Goal: Task Accomplishment & Management: Manage account settings

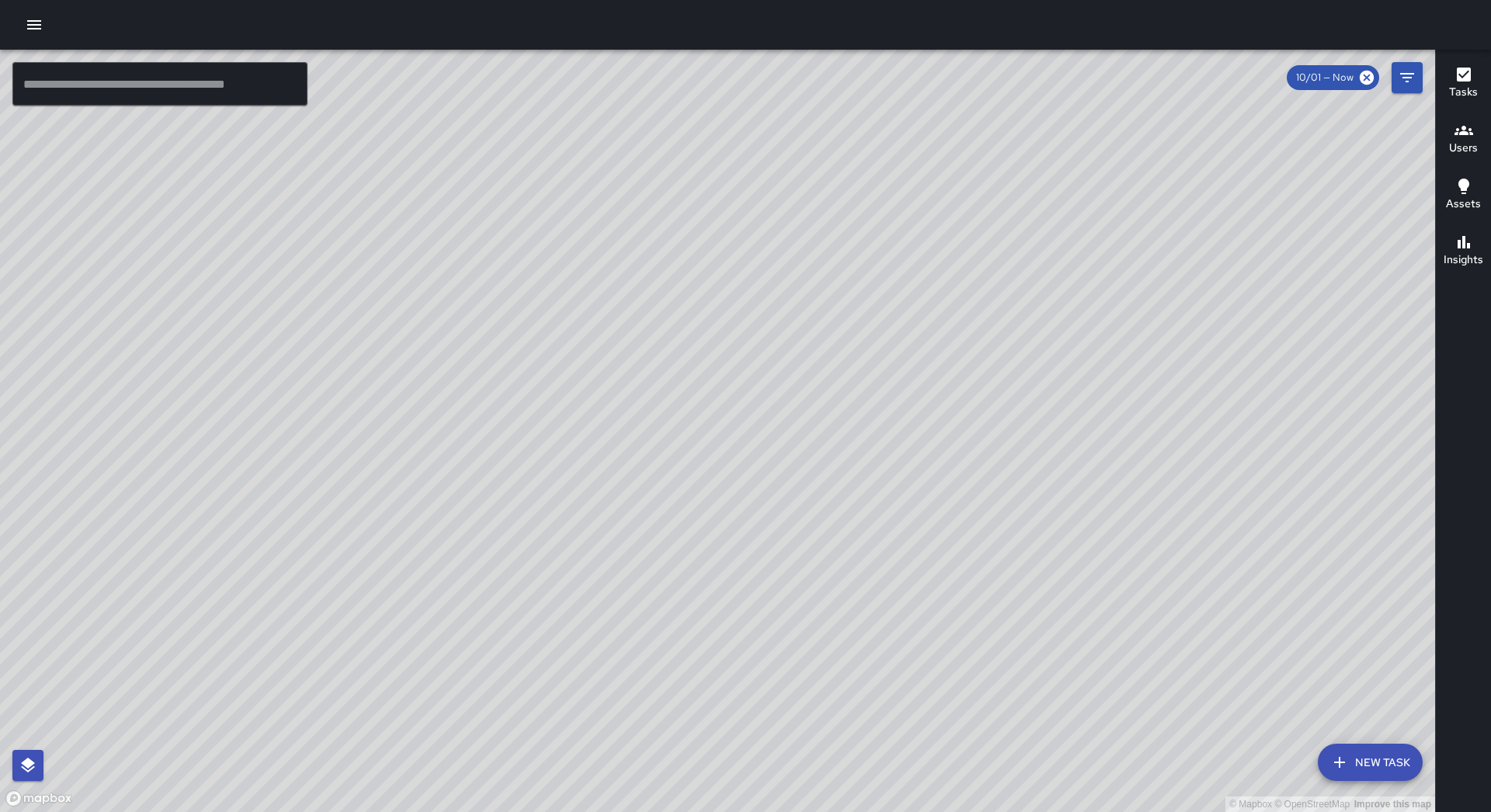
click at [34, 27] on icon "button" at bounding box center [33, 25] width 19 height 19
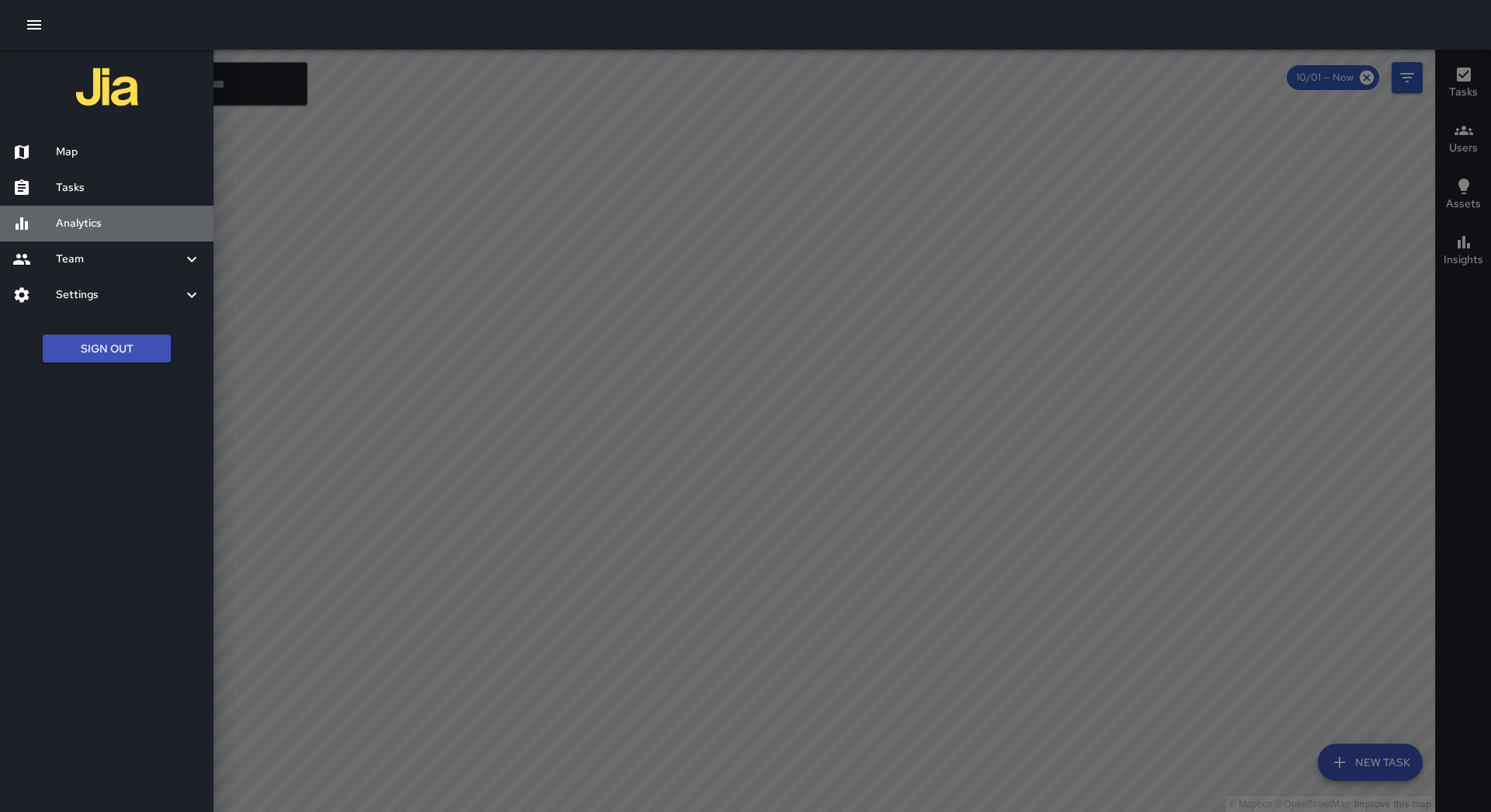
drag, startPoint x: 148, startPoint y: 206, endPoint x: 115, endPoint y: 146, distance: 68.5
click at [148, 206] on div "Analytics" at bounding box center [106, 224] width 213 height 35
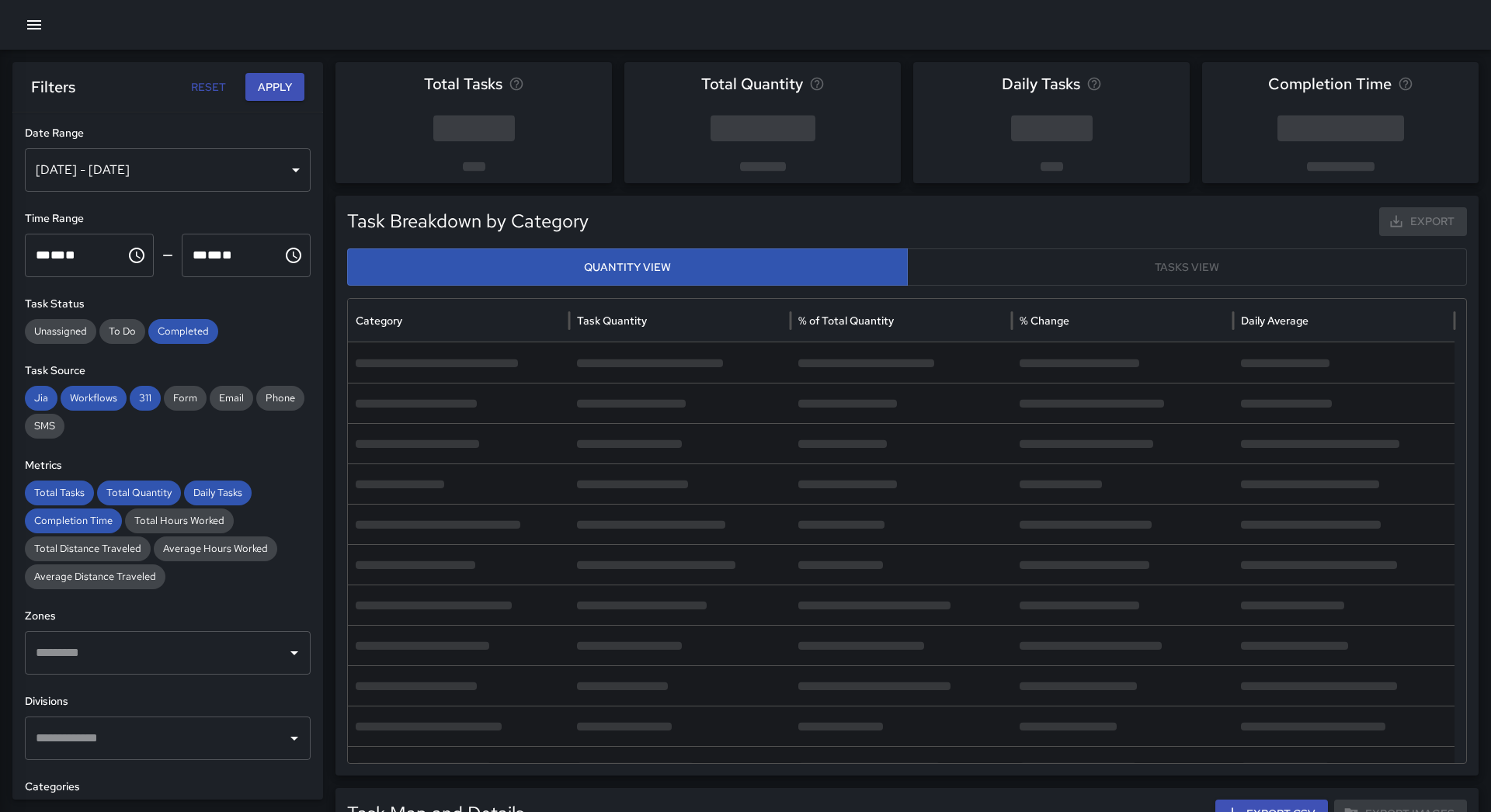
click at [35, 26] on icon "button" at bounding box center [34, 25] width 14 height 9
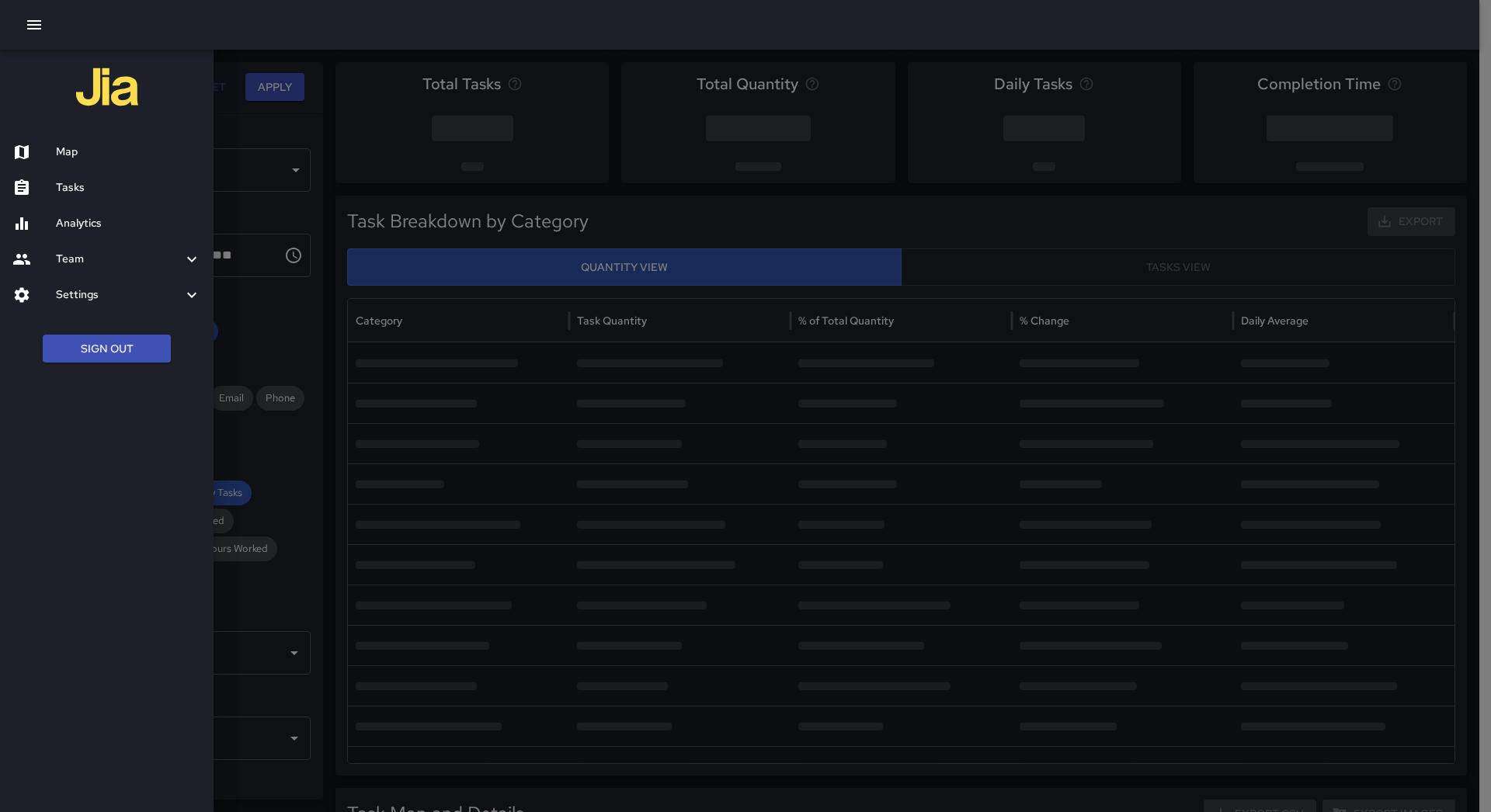
click at [130, 191] on h6 "Tasks" at bounding box center [129, 188] width 145 height 17
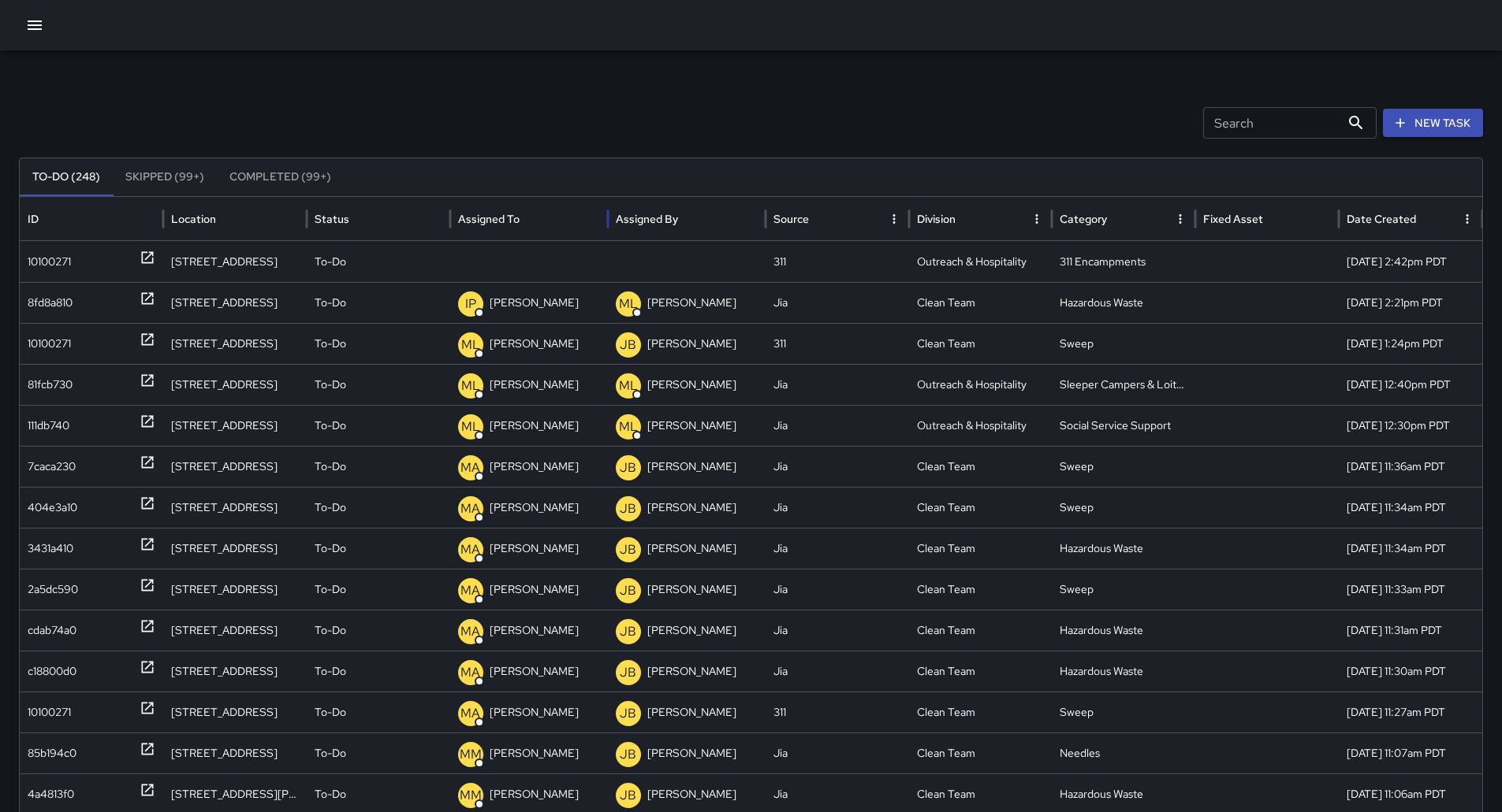
drag, startPoint x: 516, startPoint y: 216, endPoint x: 503, endPoint y: 216, distance: 13.0
click at [514, 216] on div "Assigned To" at bounding box center [488, 219] width 62 height 14
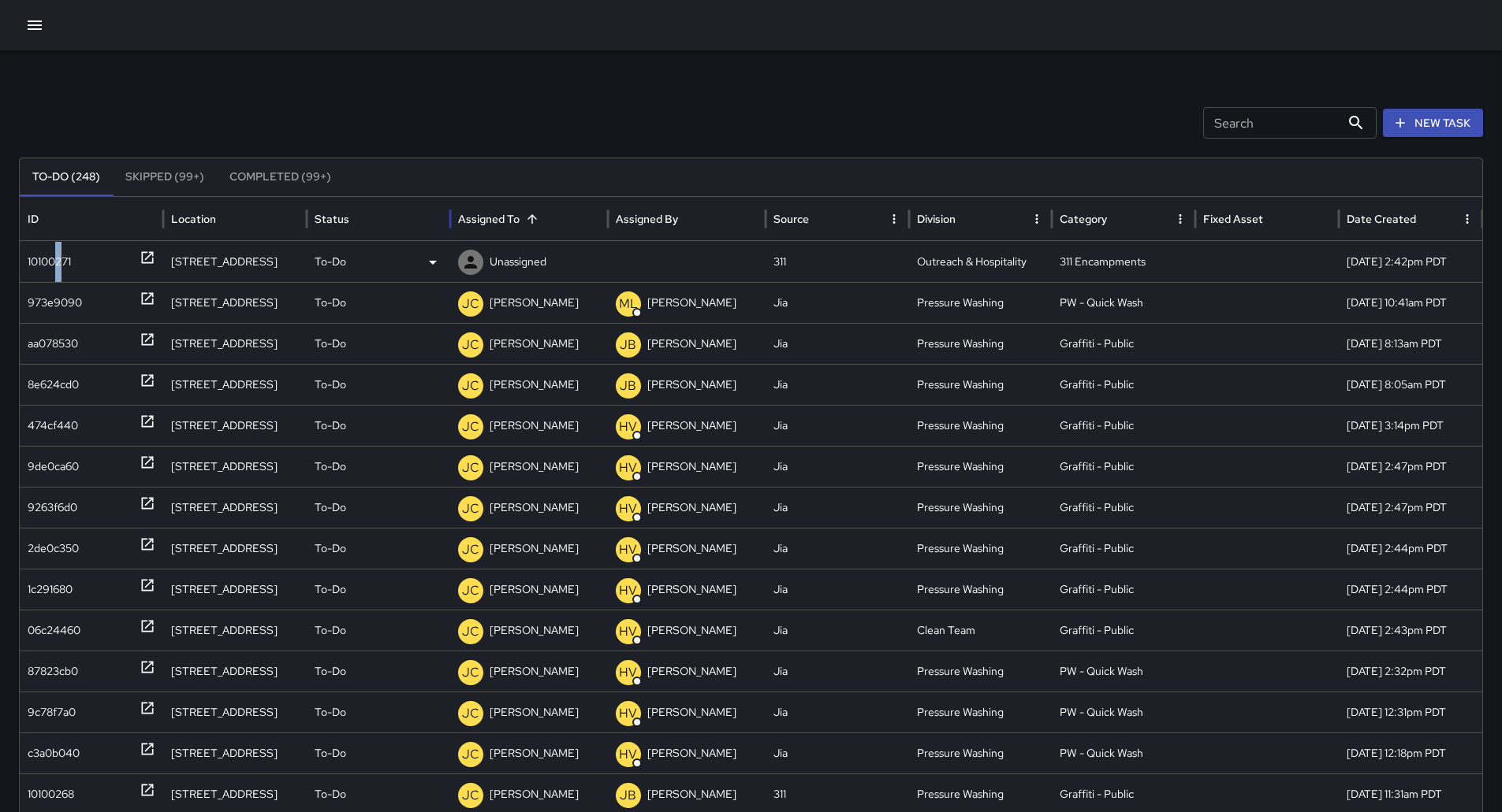
click at [61, 266] on div "10100271" at bounding box center [49, 262] width 43 height 40
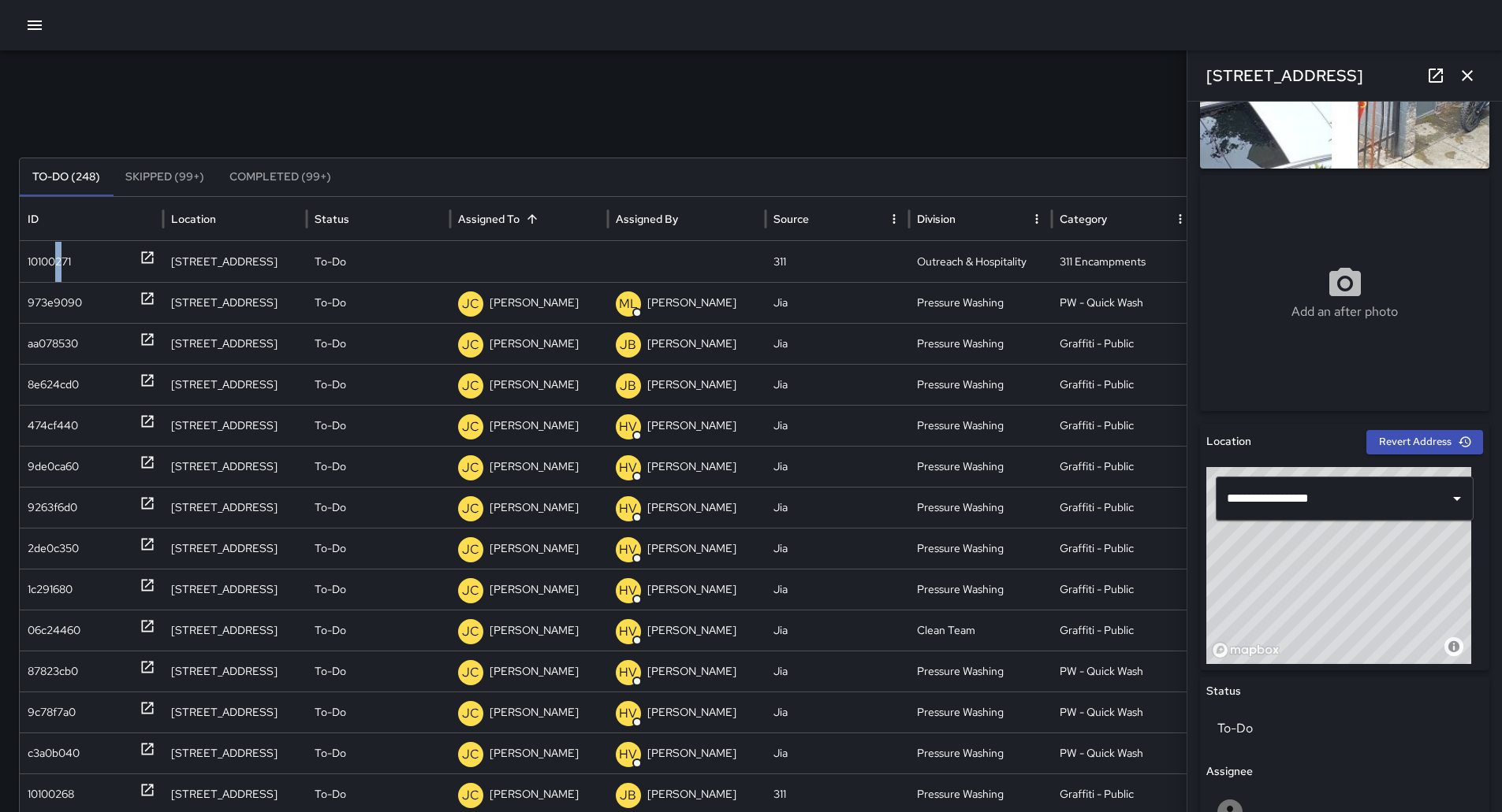
scroll to position [315, 0]
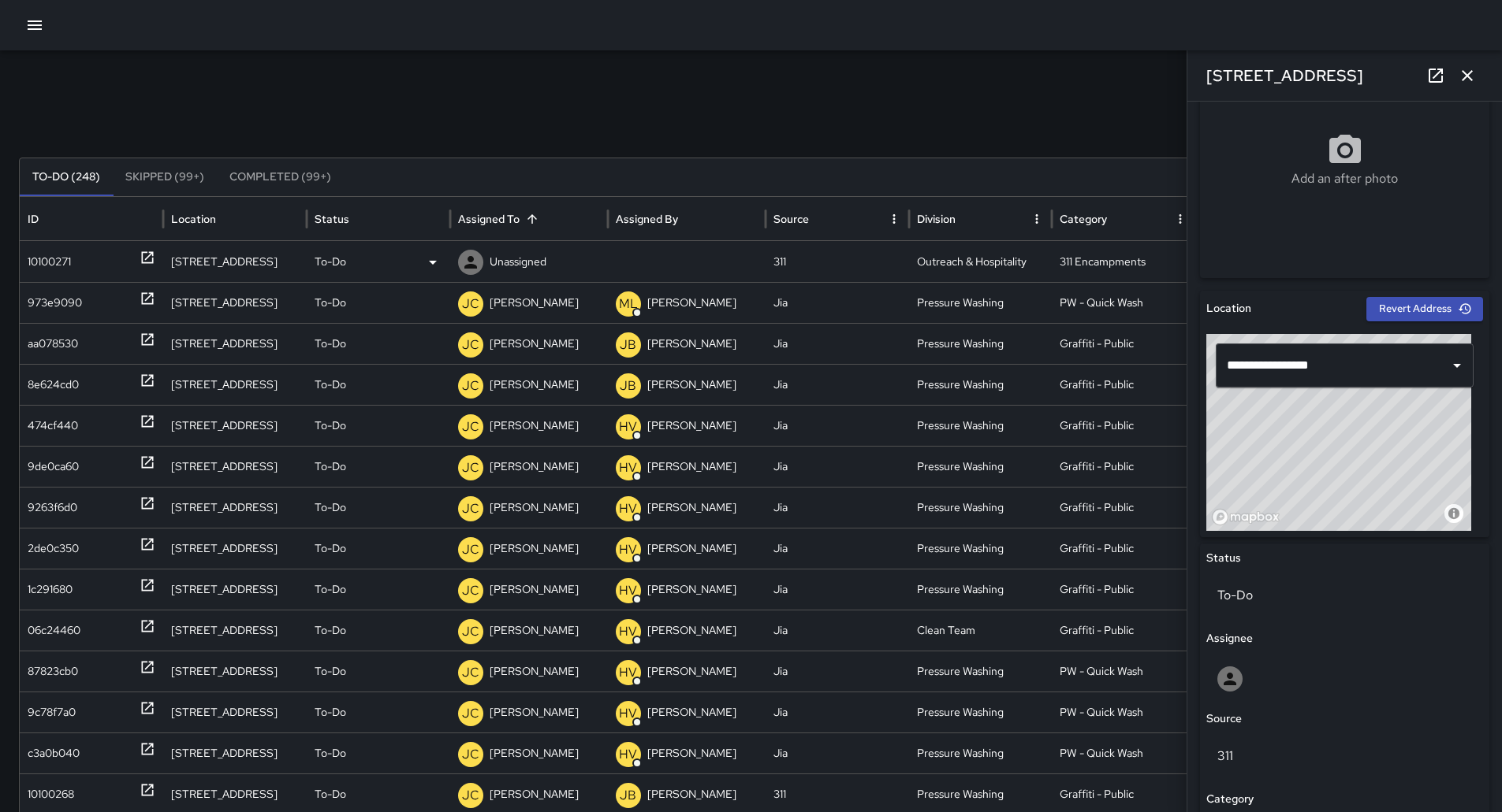
click at [521, 261] on p "Unassigned" at bounding box center [517, 262] width 57 height 40
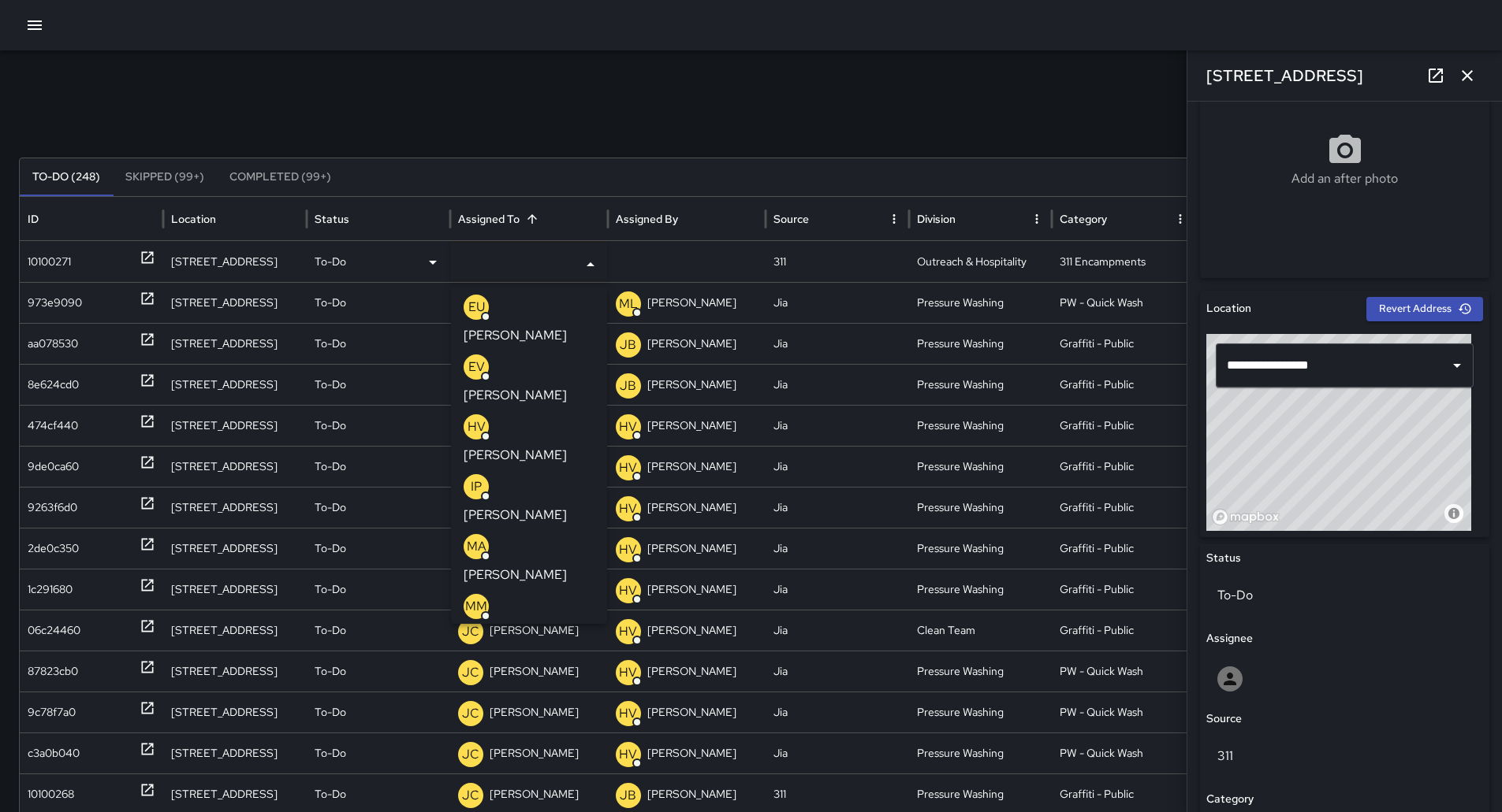
scroll to position [79, 0]
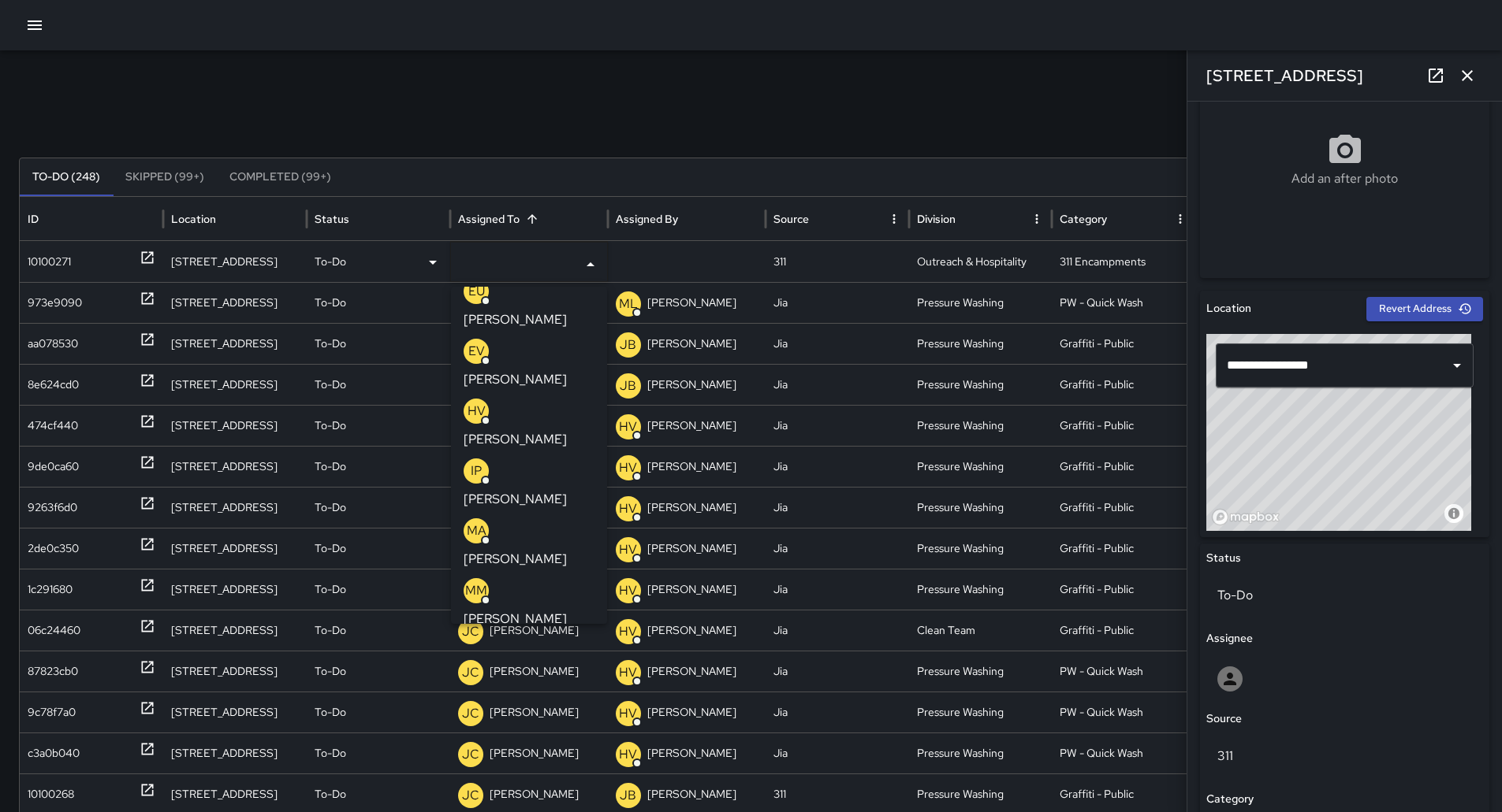
click at [540, 729] on p "[PERSON_NAME]" at bounding box center [515, 738] width 104 height 19
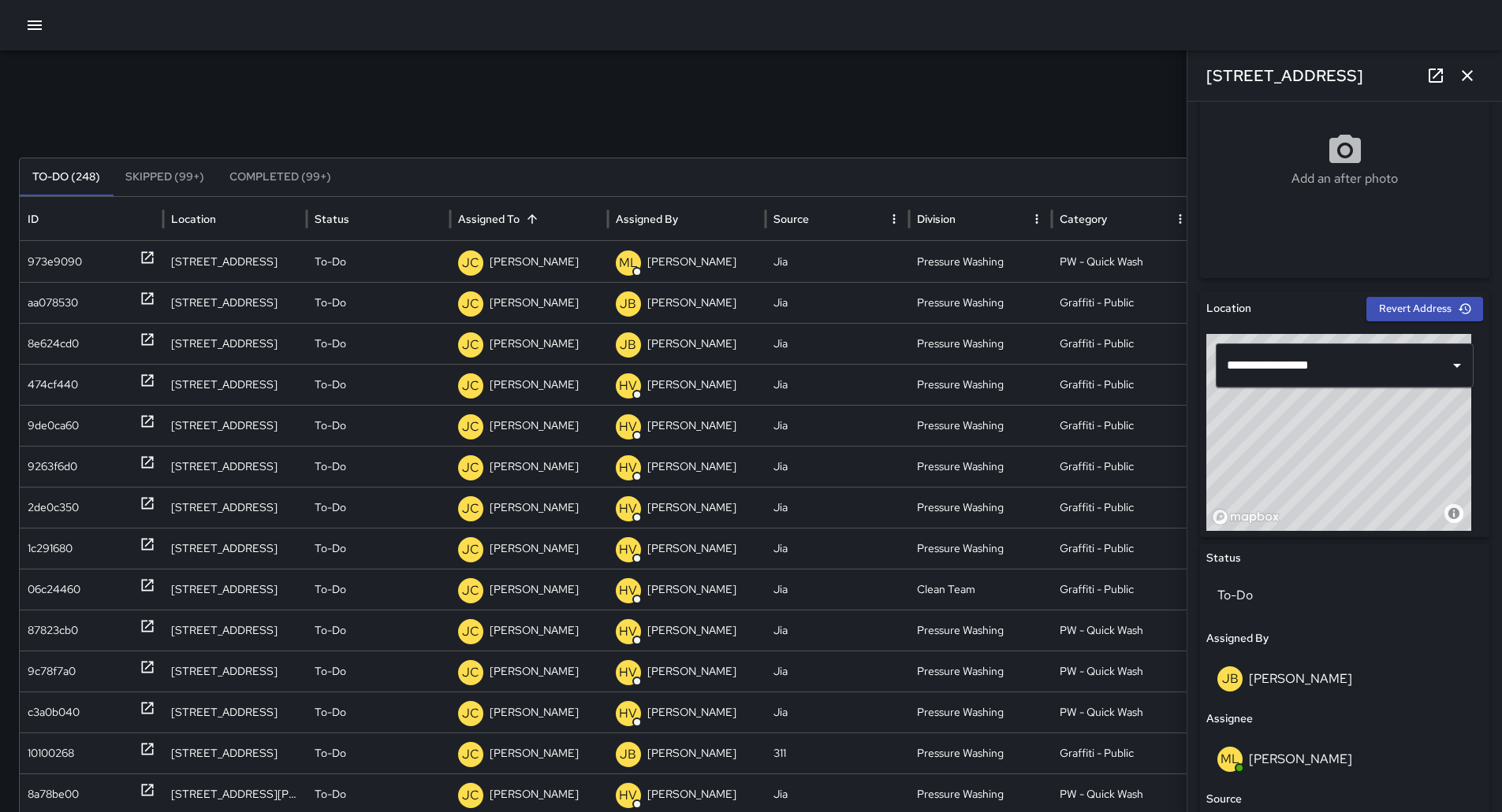
click at [1460, 66] on button "button" at bounding box center [1467, 76] width 32 height 32
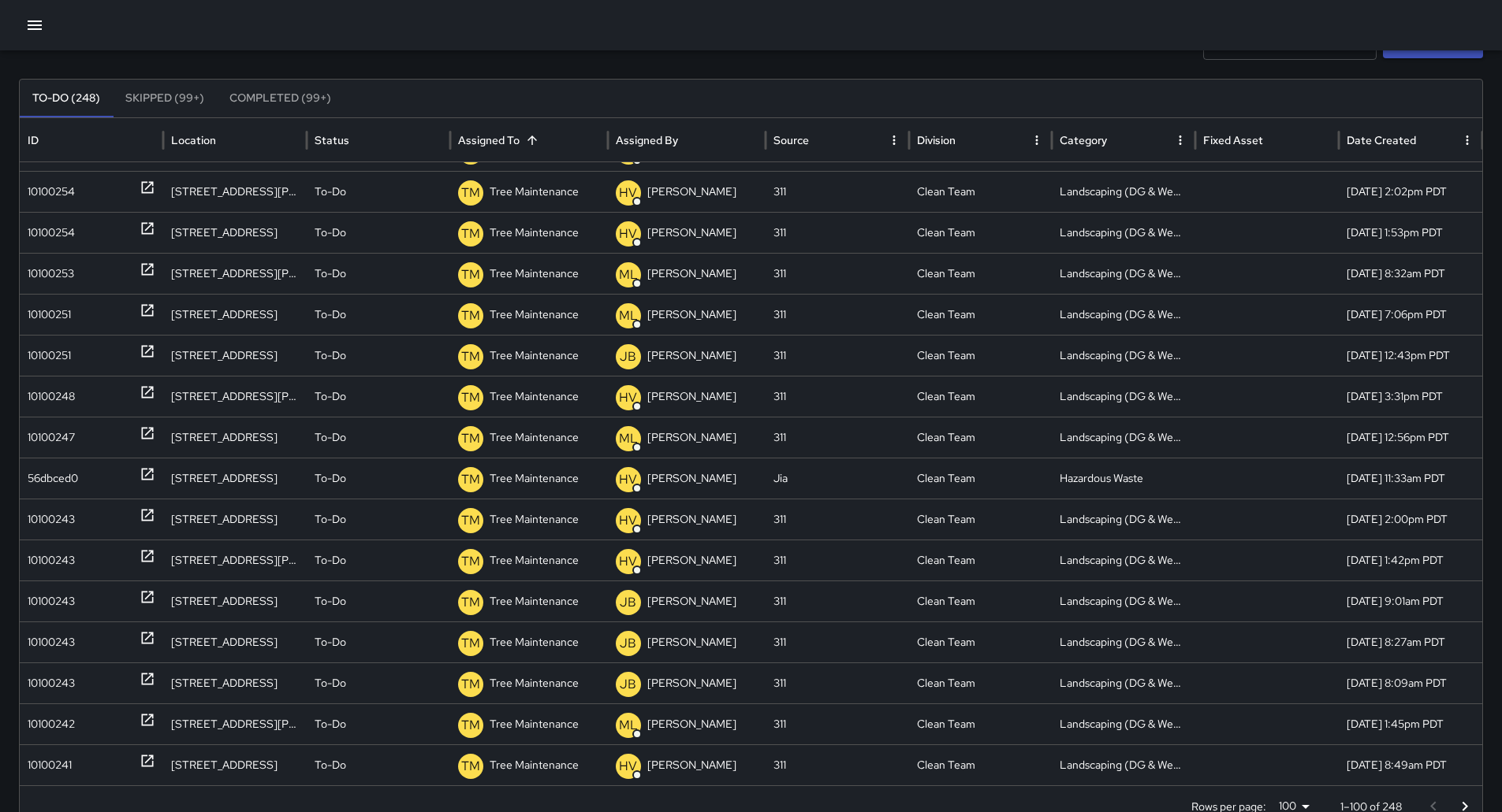
scroll to position [133, 0]
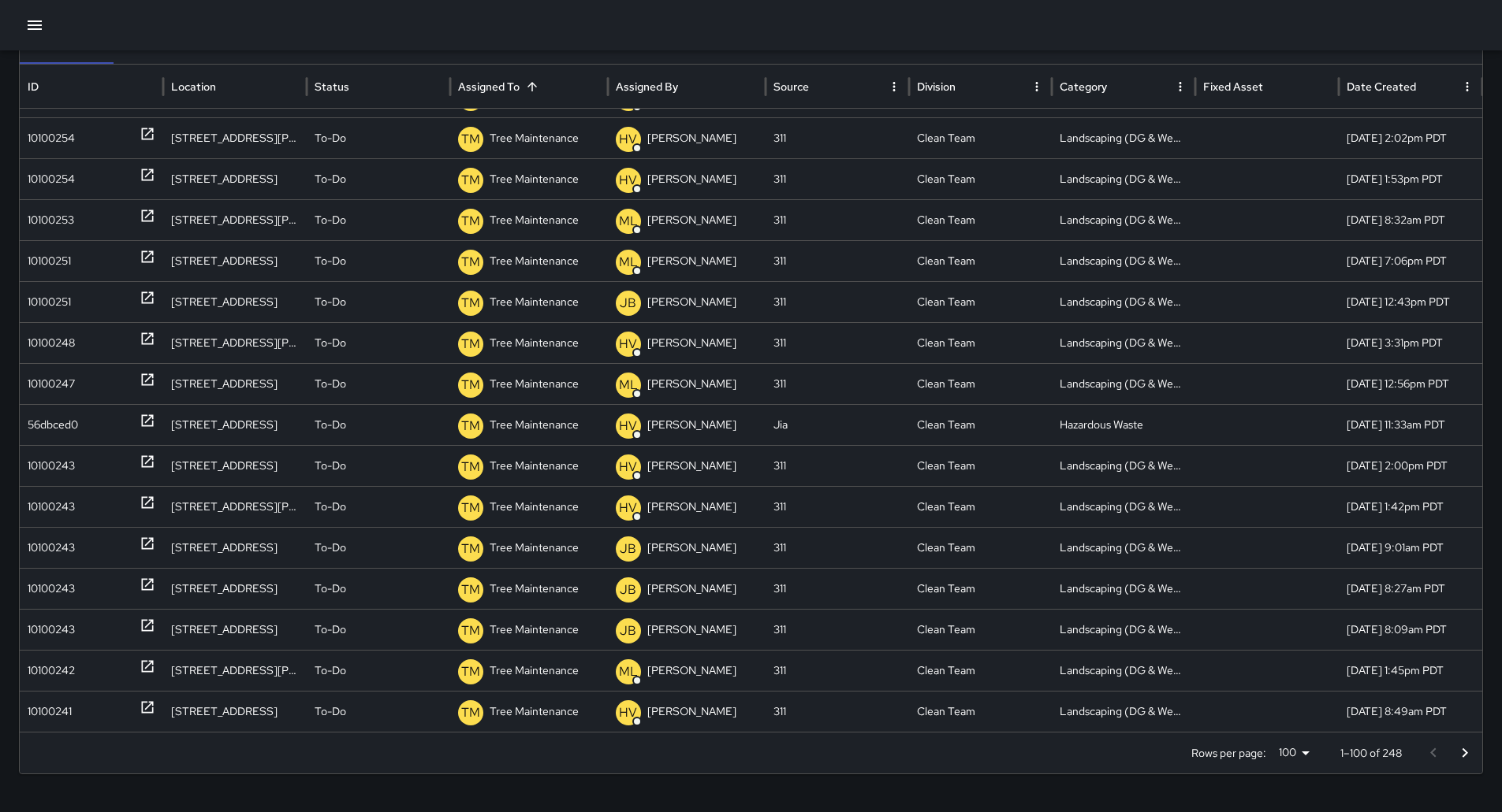
click at [1472, 752] on icon "Go to next page" at bounding box center [1464, 753] width 19 height 19
click at [1470, 754] on icon "Go to next page" at bounding box center [1464, 753] width 19 height 19
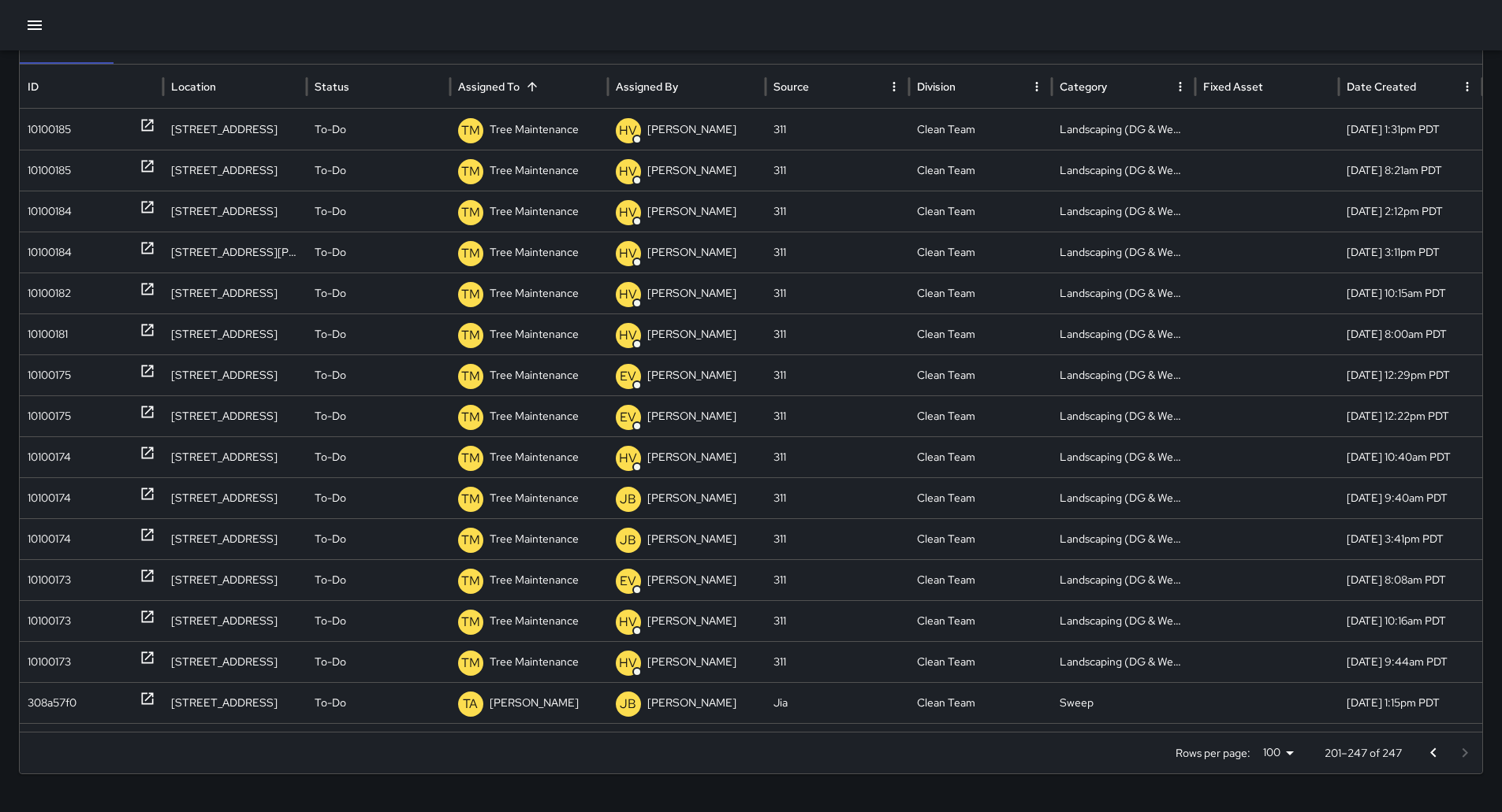
scroll to position [0, 0]
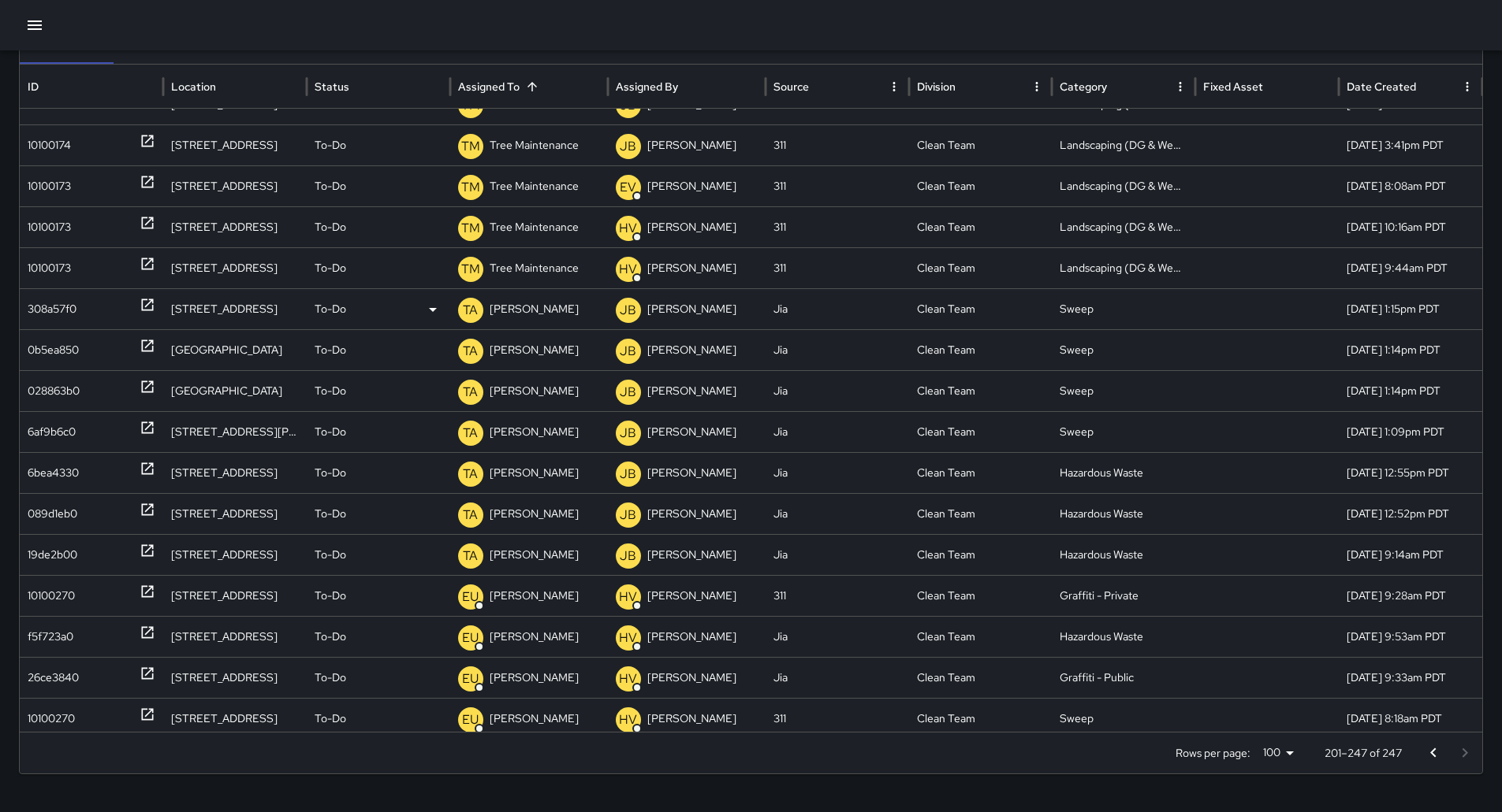
click at [46, 300] on div "308a57f0" at bounding box center [52, 309] width 49 height 40
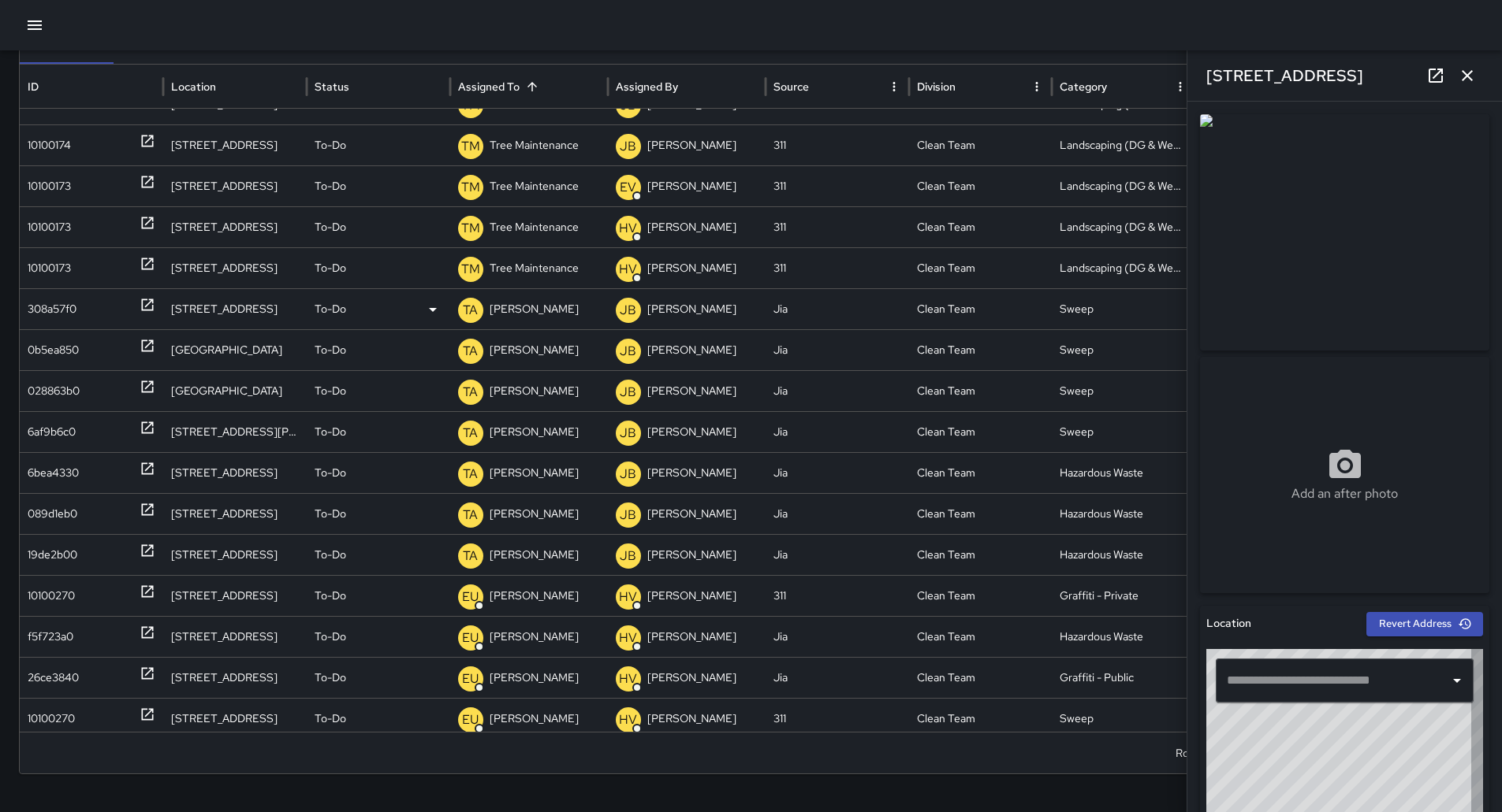
type input "**********"
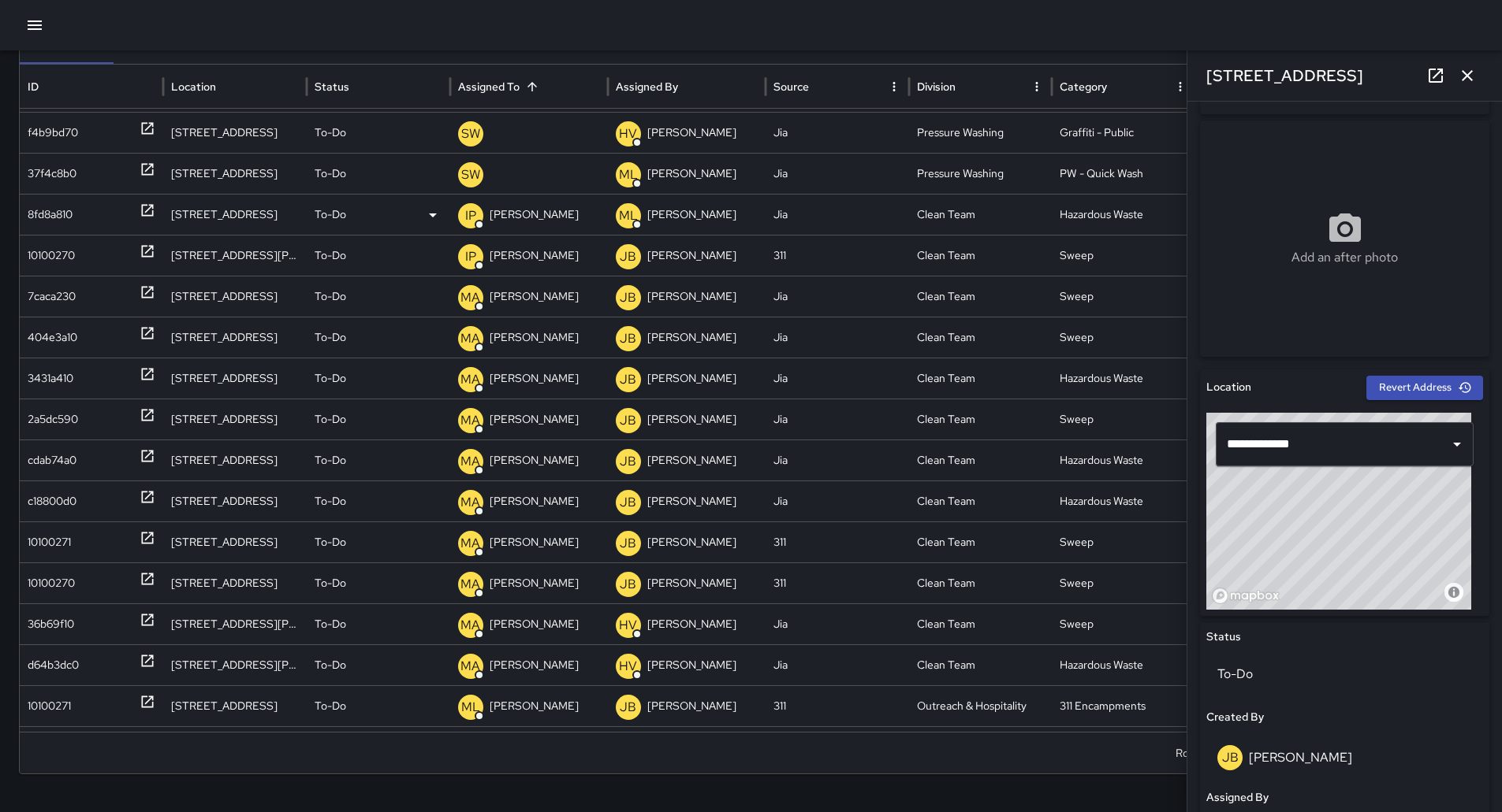
click at [71, 213] on div "8fd8a810" at bounding box center [50, 214] width 45 height 40
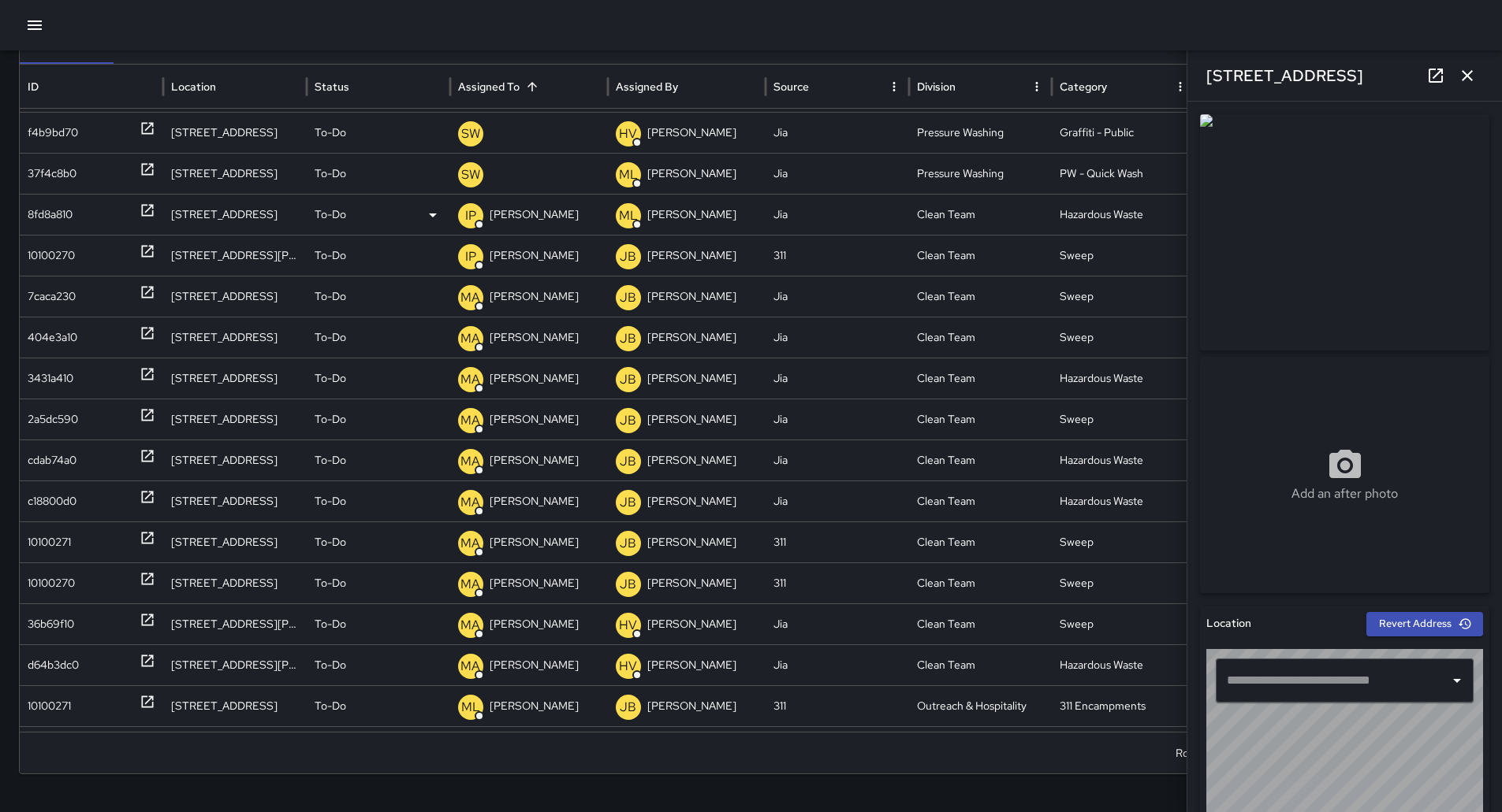
type input "**********"
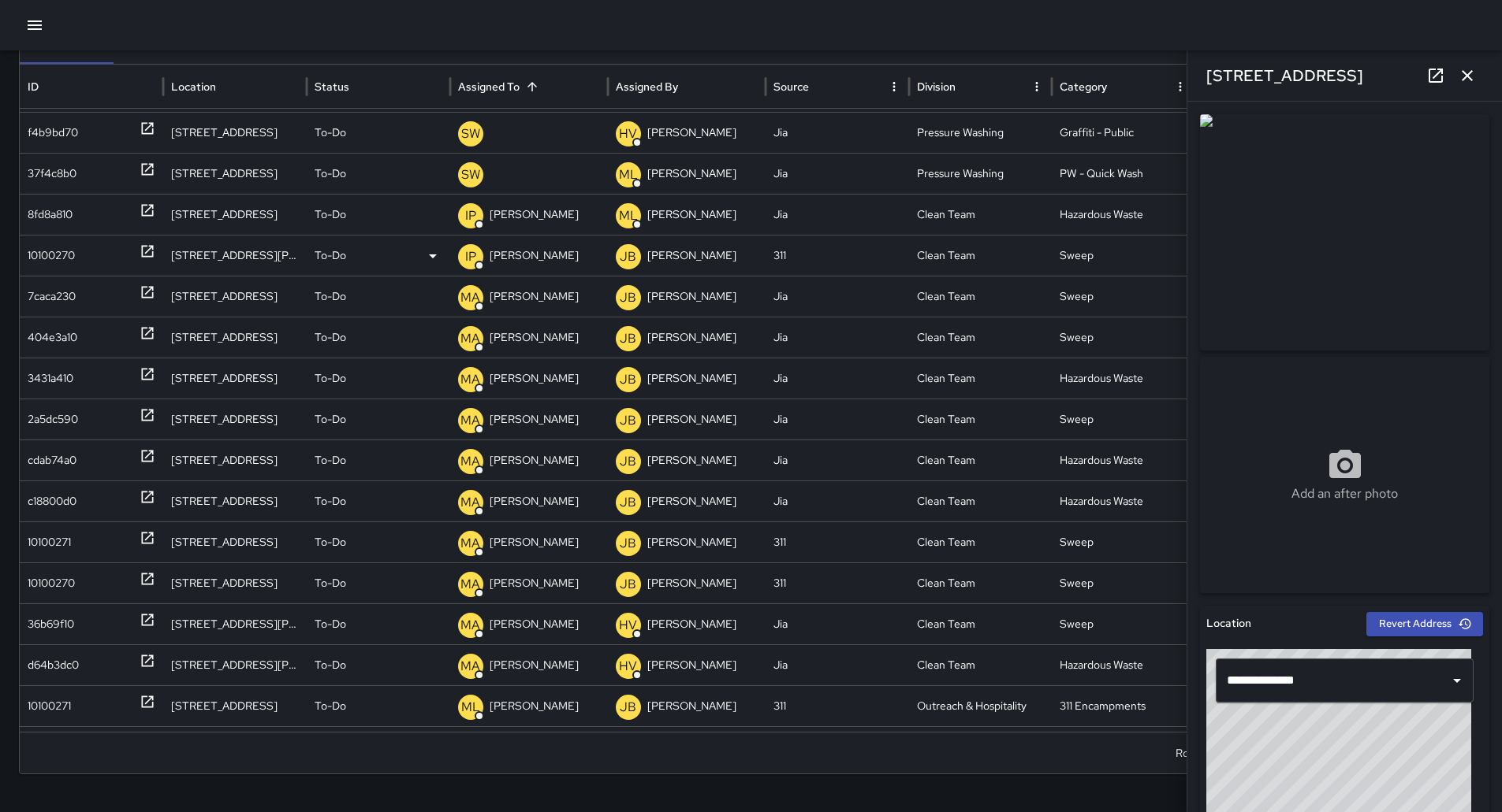
click at [85, 258] on div "10100270" at bounding box center [92, 255] width 128 height 40
click at [1469, 81] on icon "button" at bounding box center [1466, 75] width 19 height 19
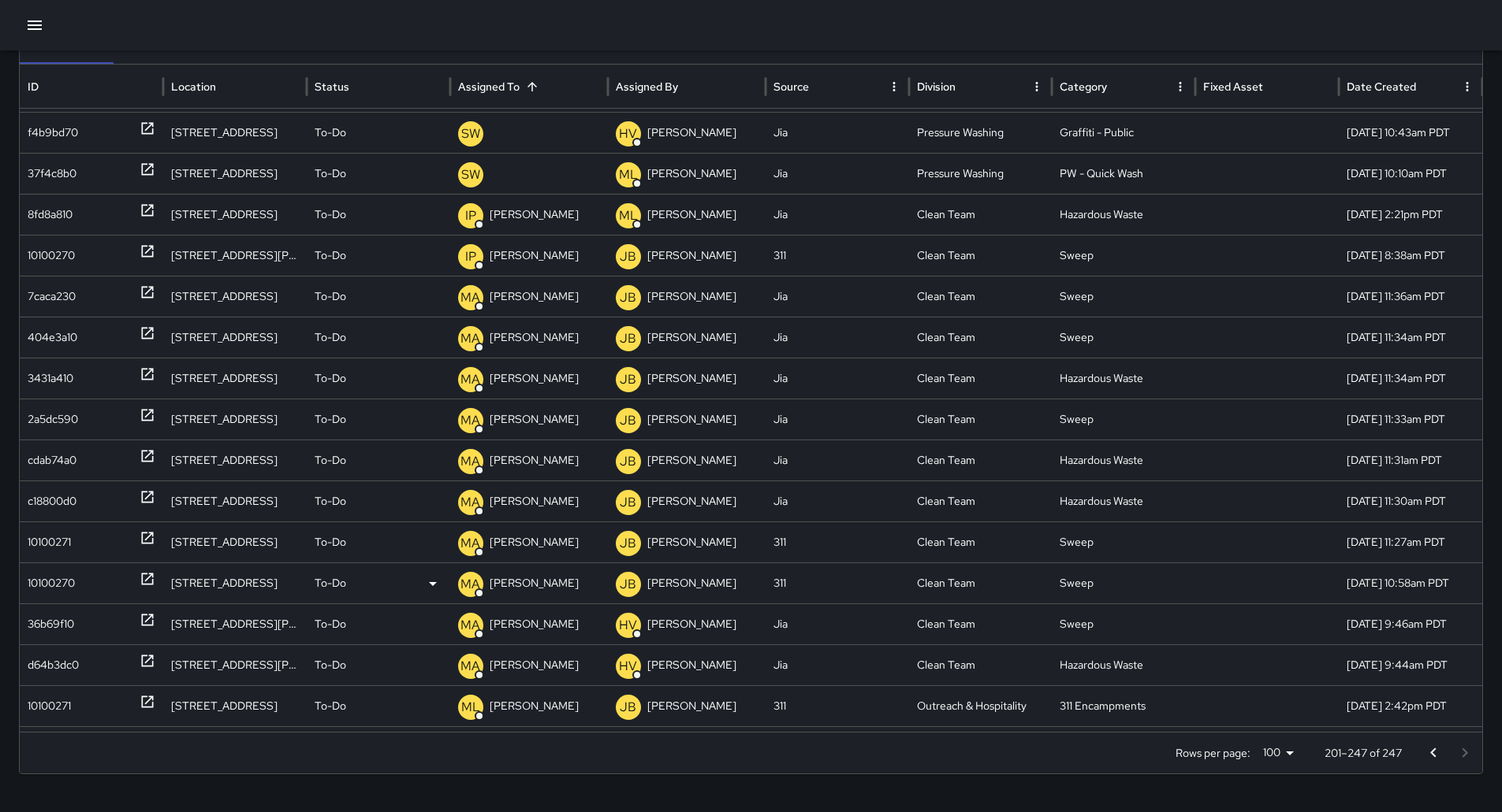
scroll to position [1299, 0]
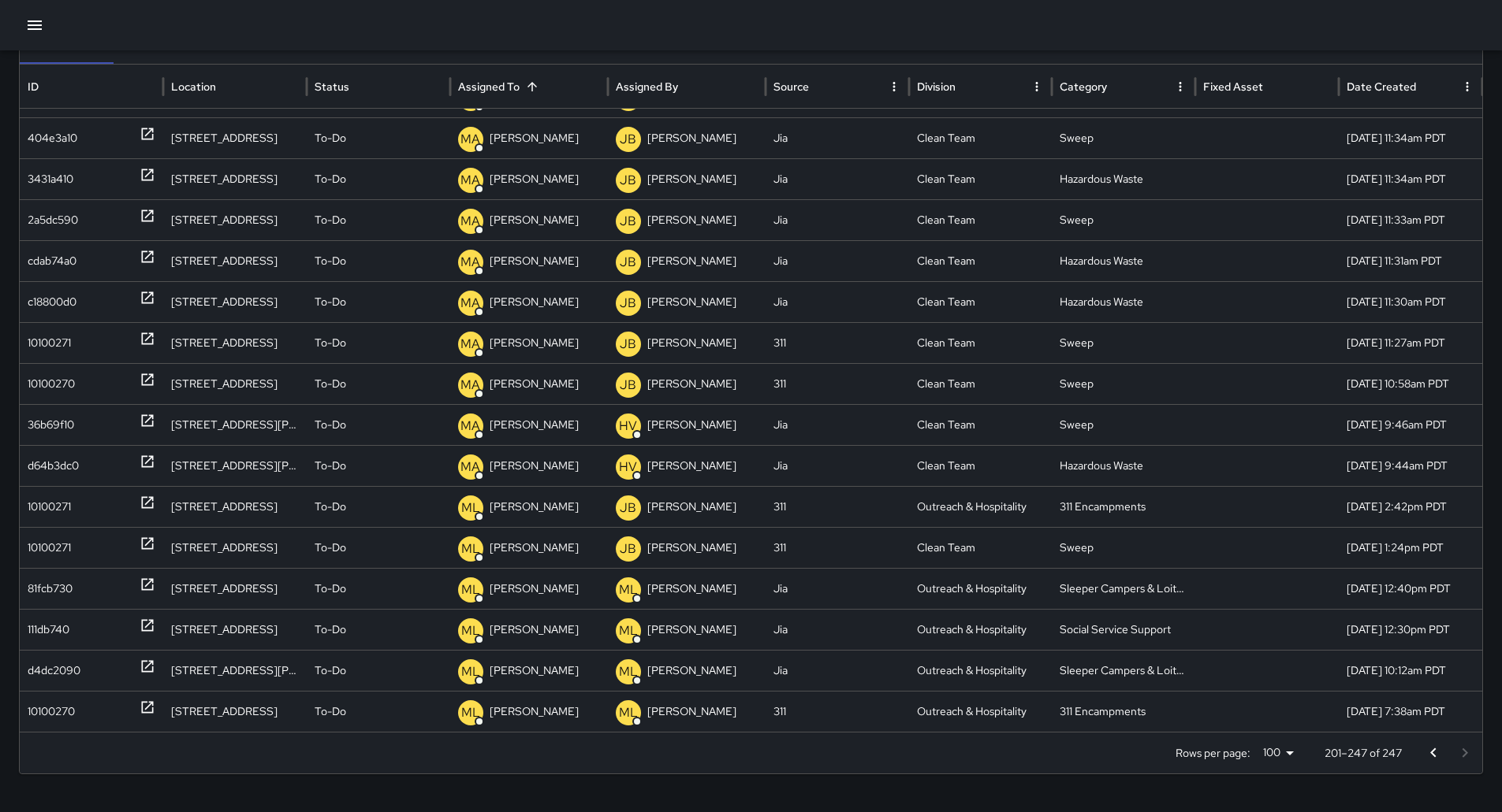
click at [38, 25] on icon "button" at bounding box center [35, 25] width 14 height 9
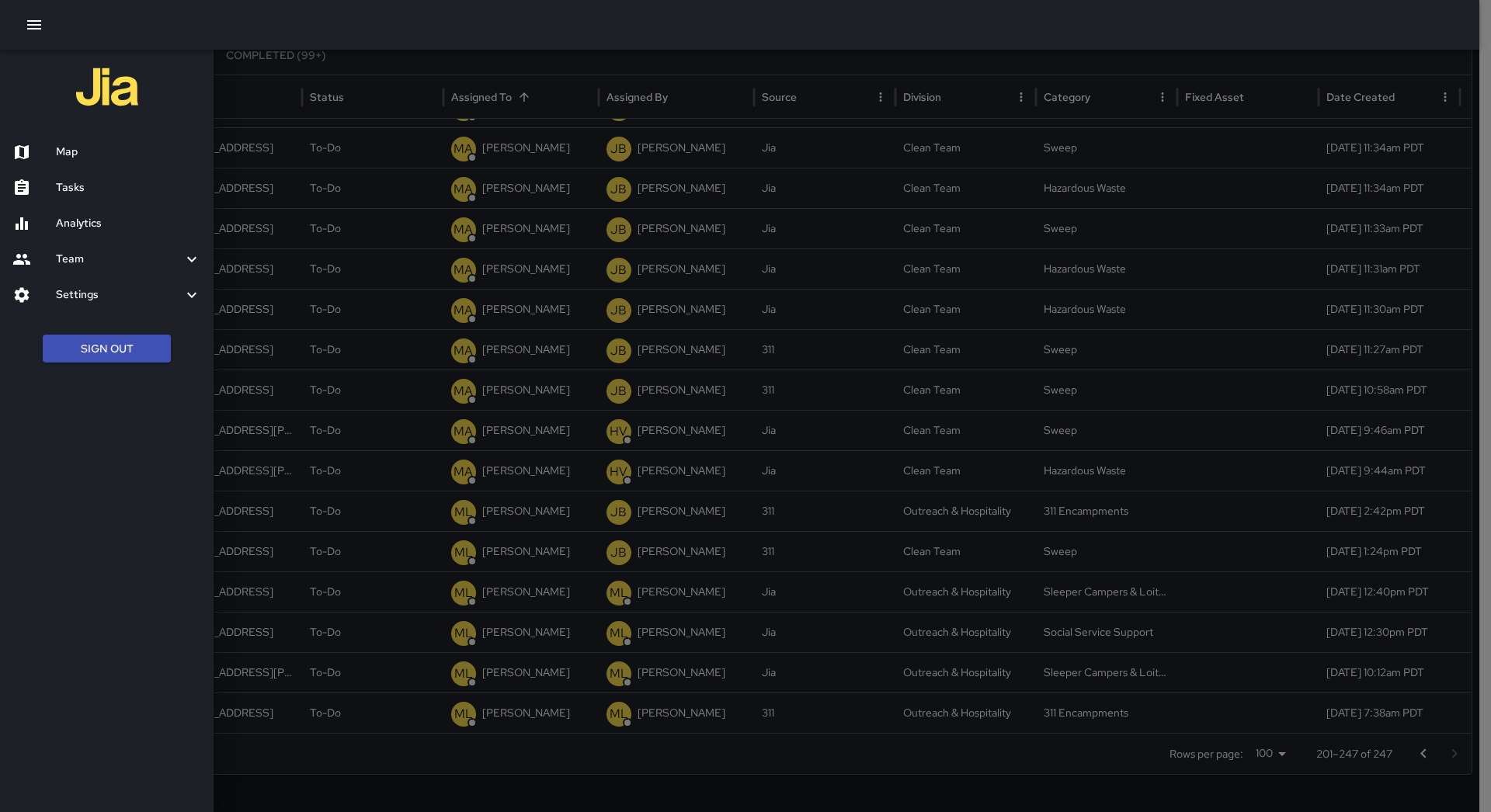
click at [114, 148] on h6 "Map" at bounding box center [129, 151] width 145 height 17
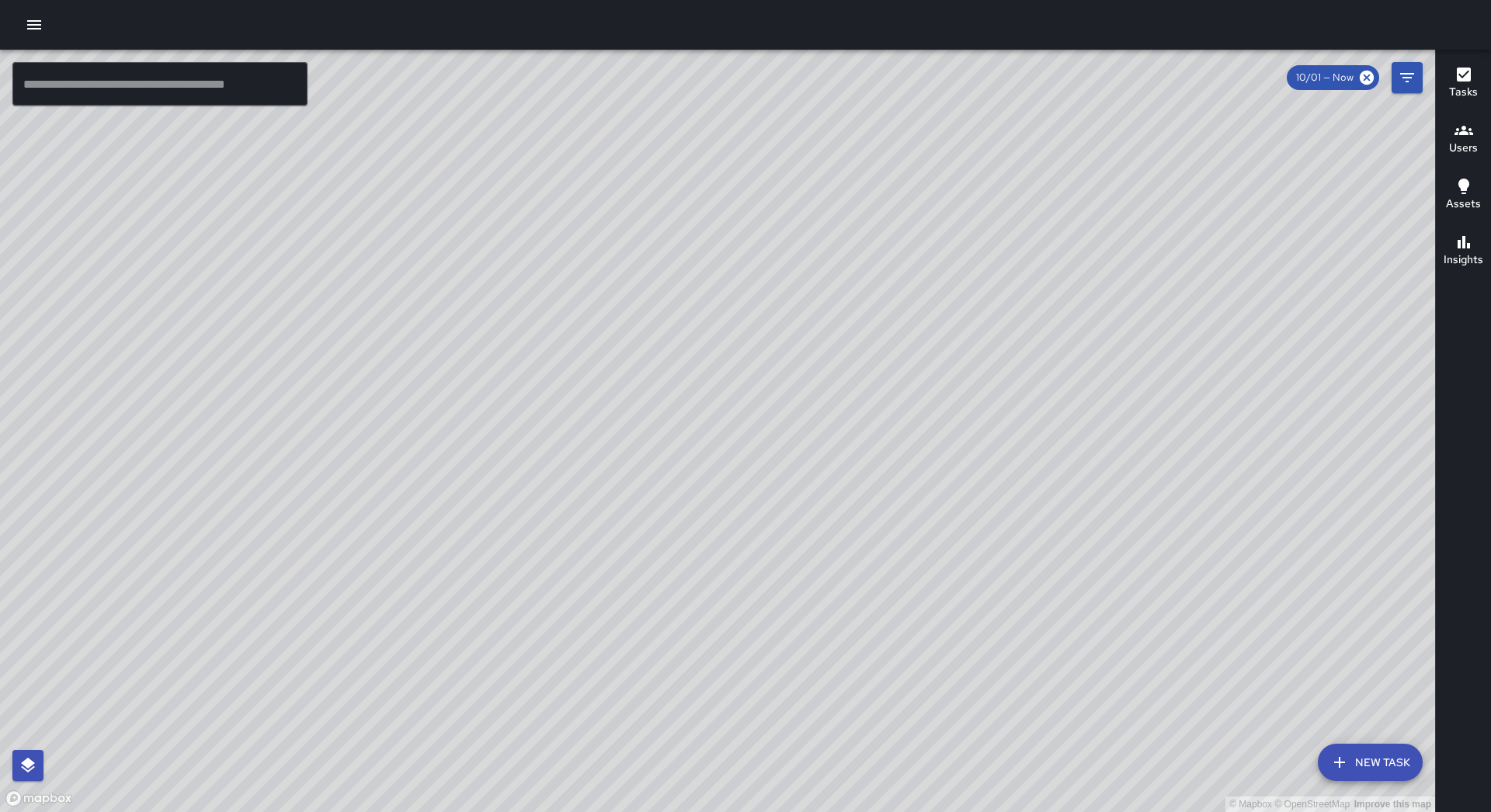
click at [25, 22] on button "button" at bounding box center [34, 25] width 31 height 31
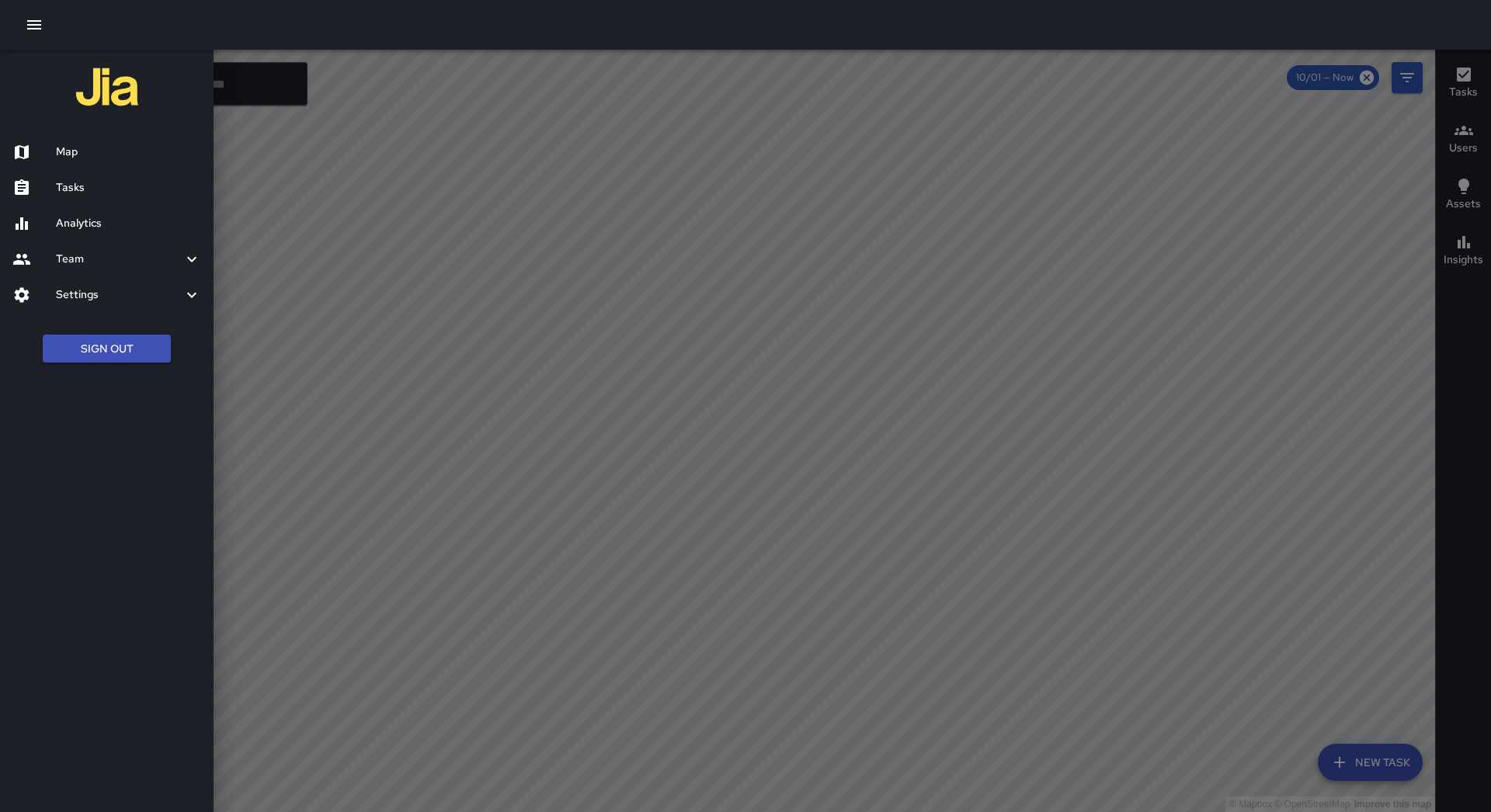
click at [132, 189] on h6 "Tasks" at bounding box center [129, 188] width 145 height 17
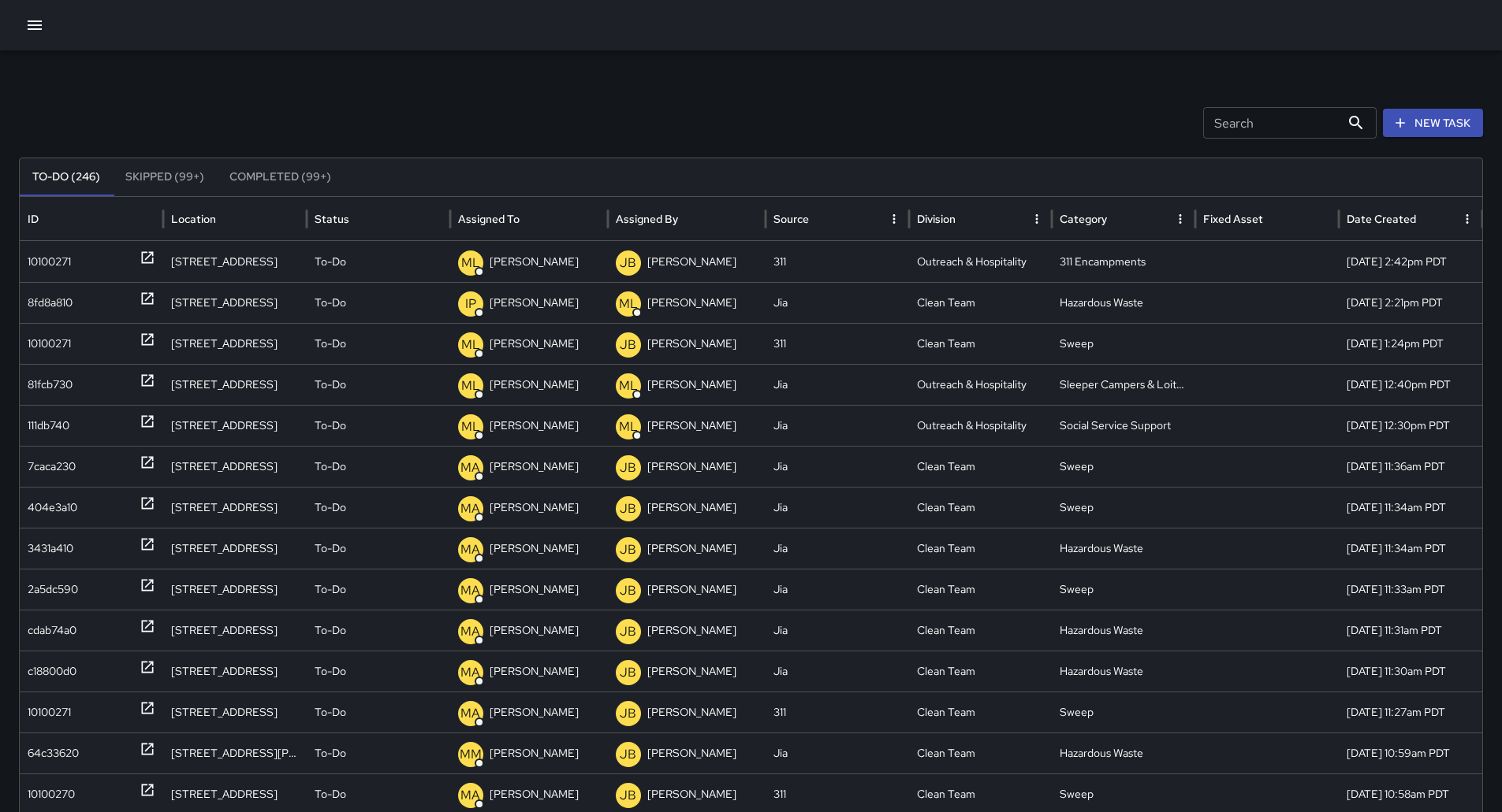
click at [537, 215] on icon "Sort" at bounding box center [532, 219] width 14 height 14
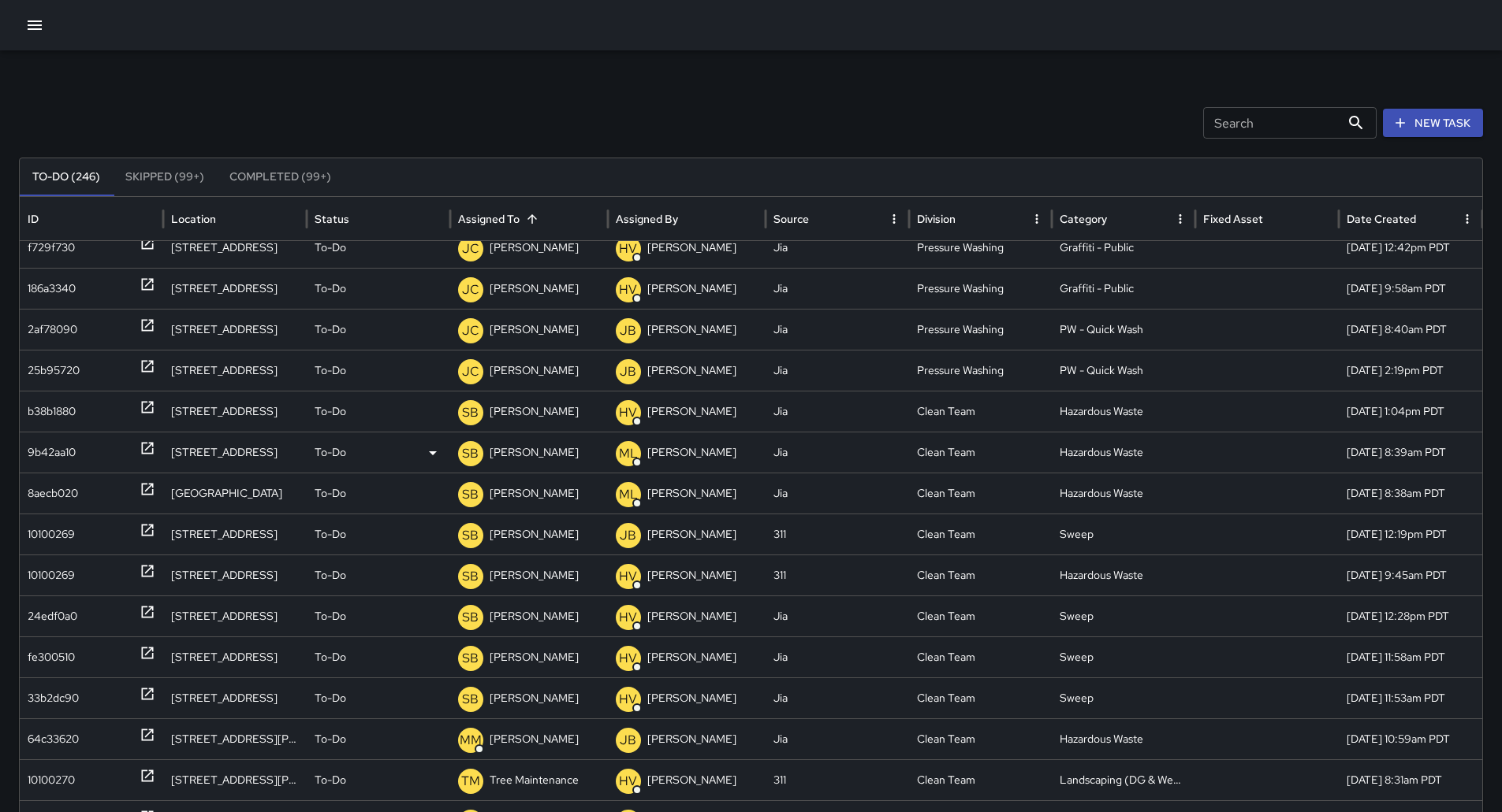
scroll to position [589, 0]
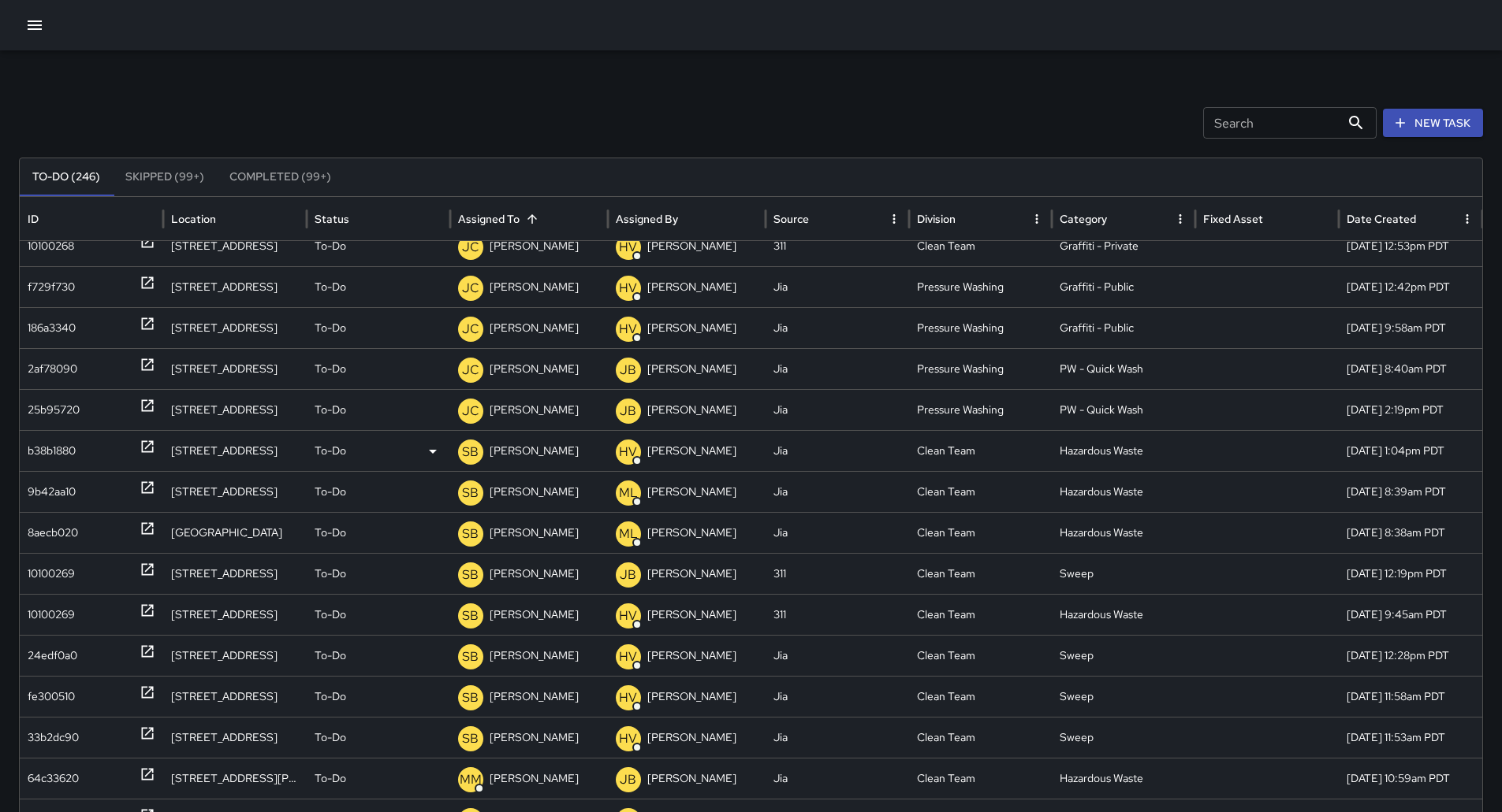
drag, startPoint x: 89, startPoint y: 451, endPoint x: 98, endPoint y: 454, distance: 9.5
click at [98, 454] on div "b38b1880" at bounding box center [92, 451] width 128 height 40
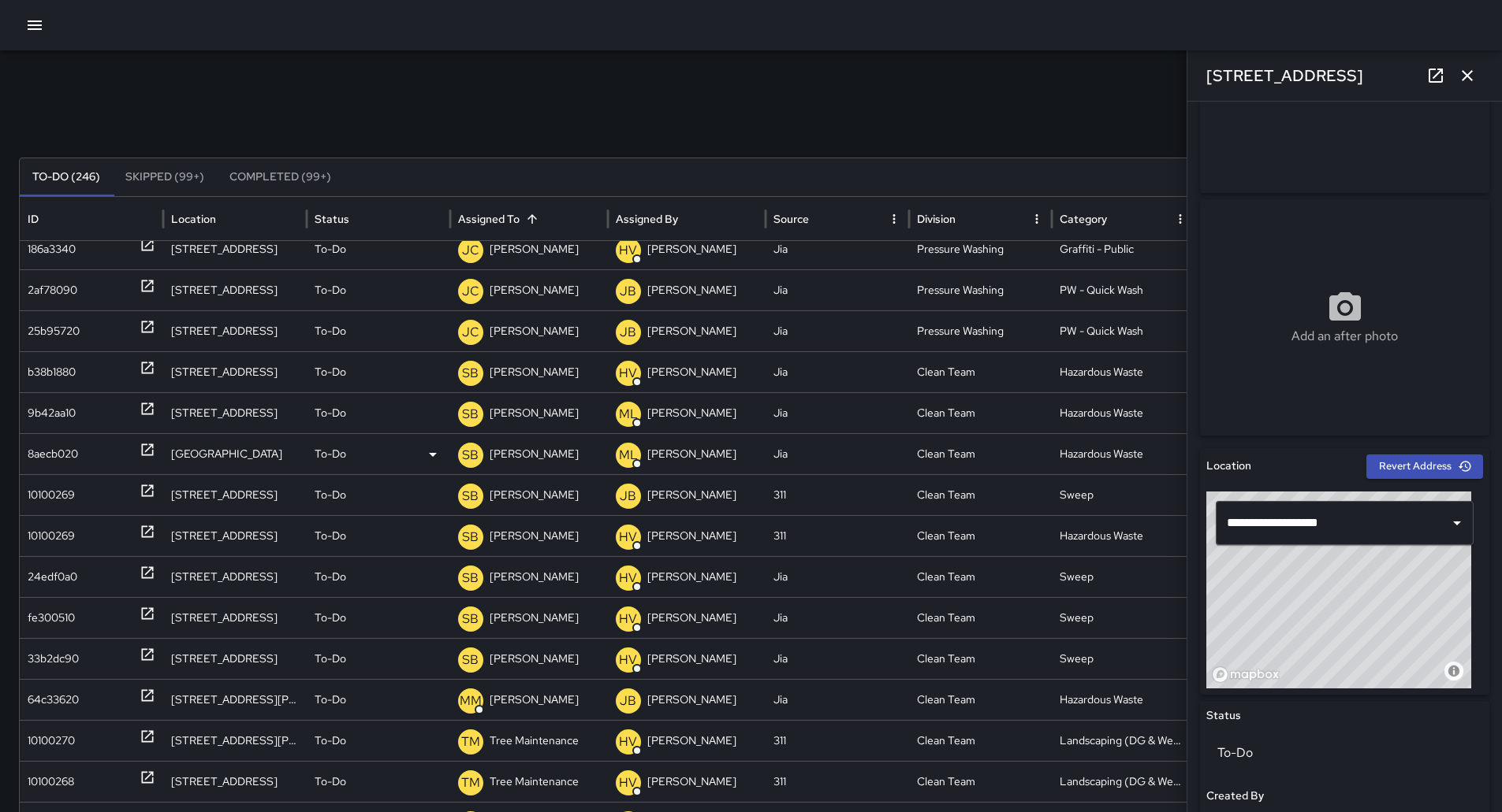
scroll to position [596, 0]
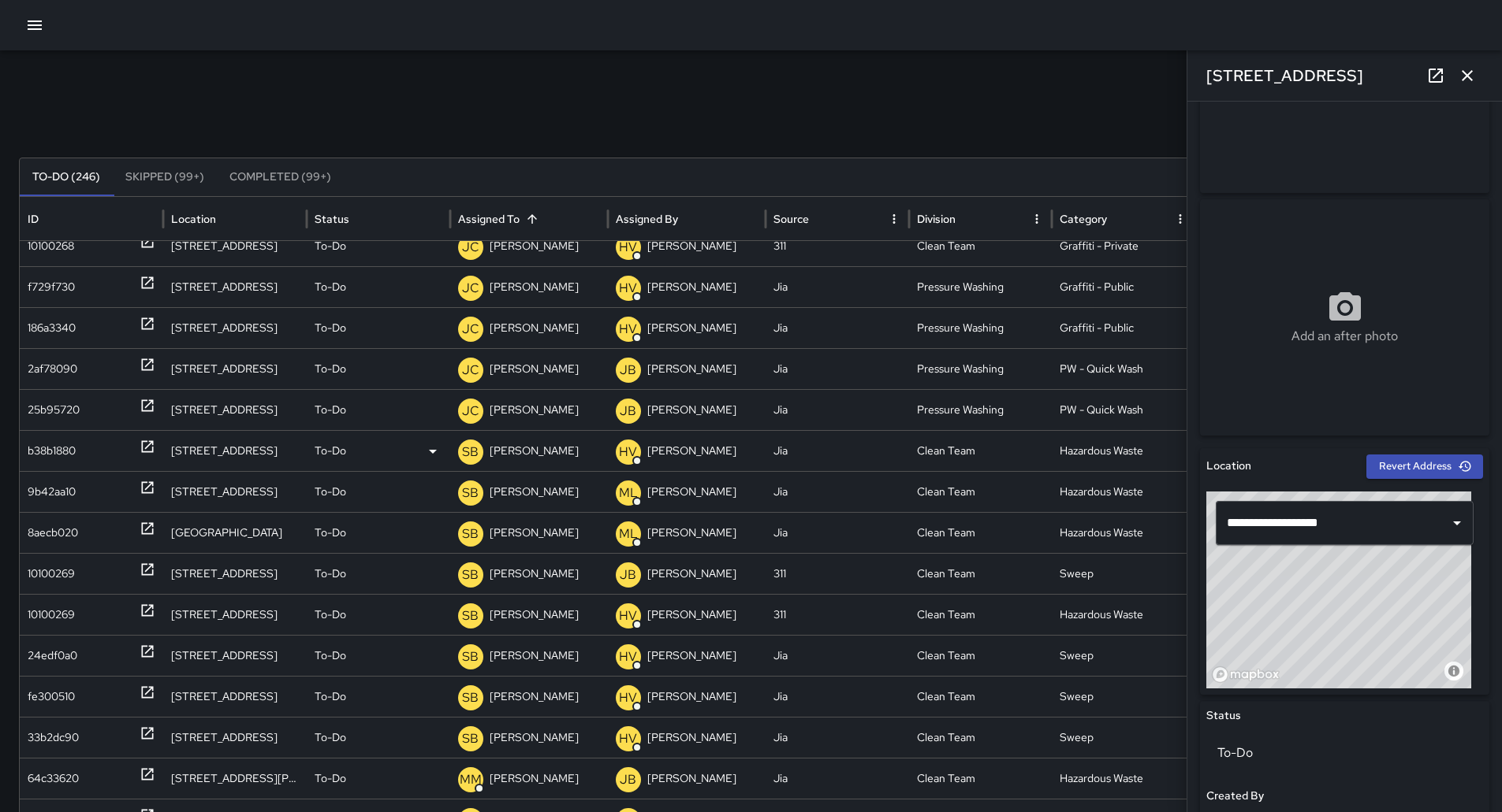
click at [524, 457] on p "[PERSON_NAME]" at bounding box center [533, 451] width 89 height 40
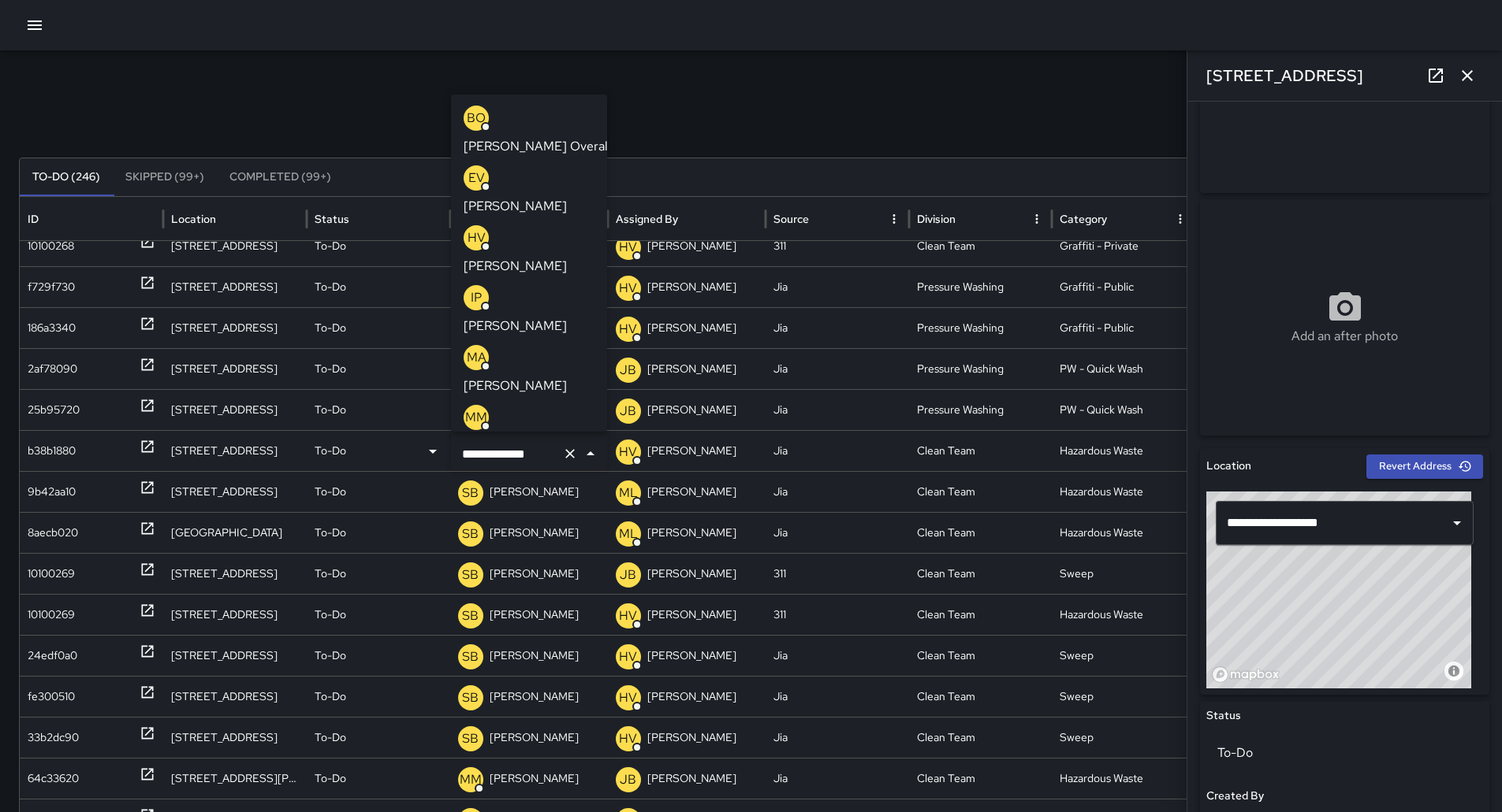
click at [531, 137] on p "[PERSON_NAME] Overall" at bounding box center [537, 146] width 148 height 19
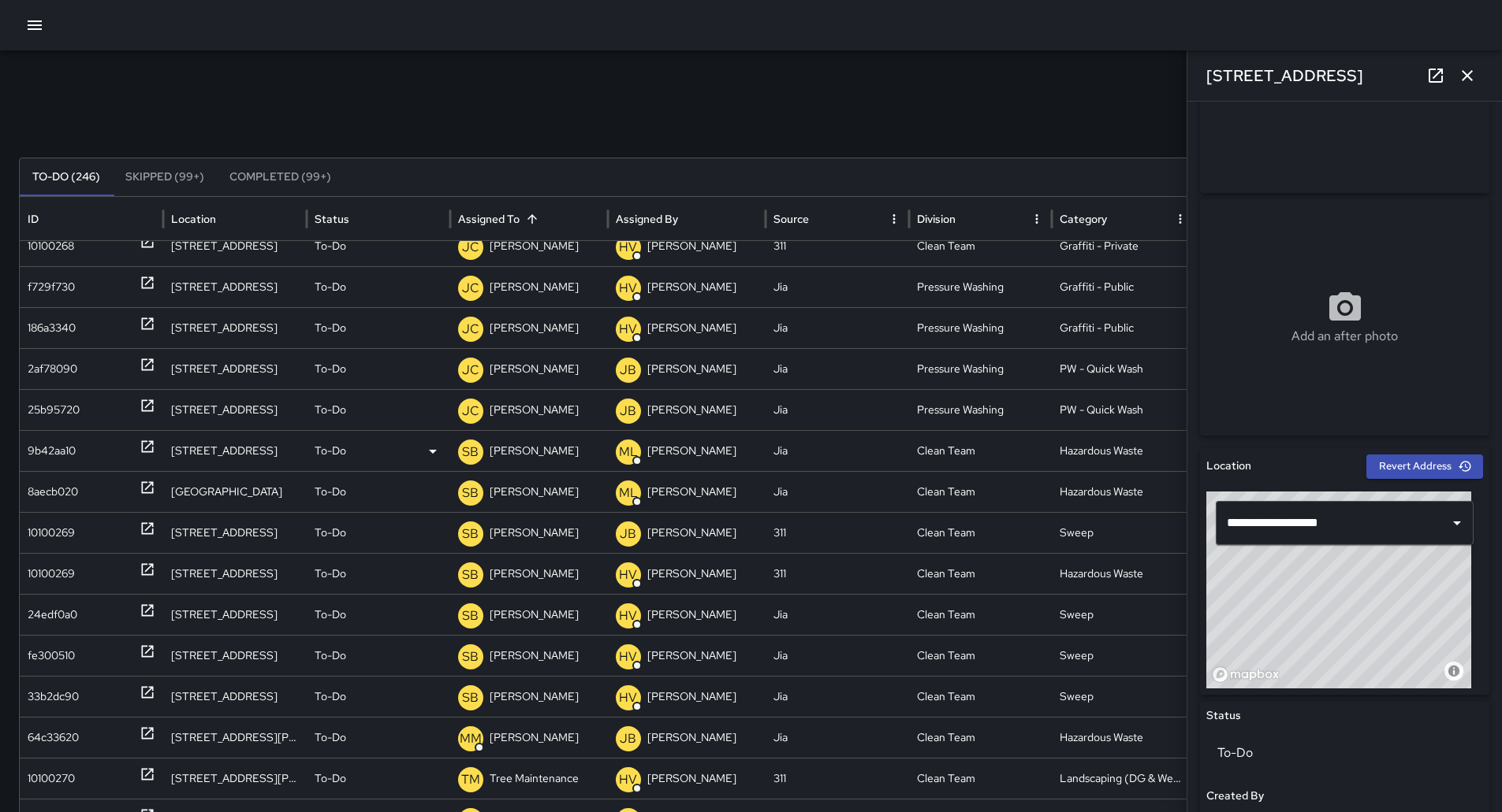
click at [528, 440] on p "[PERSON_NAME]" at bounding box center [533, 451] width 89 height 40
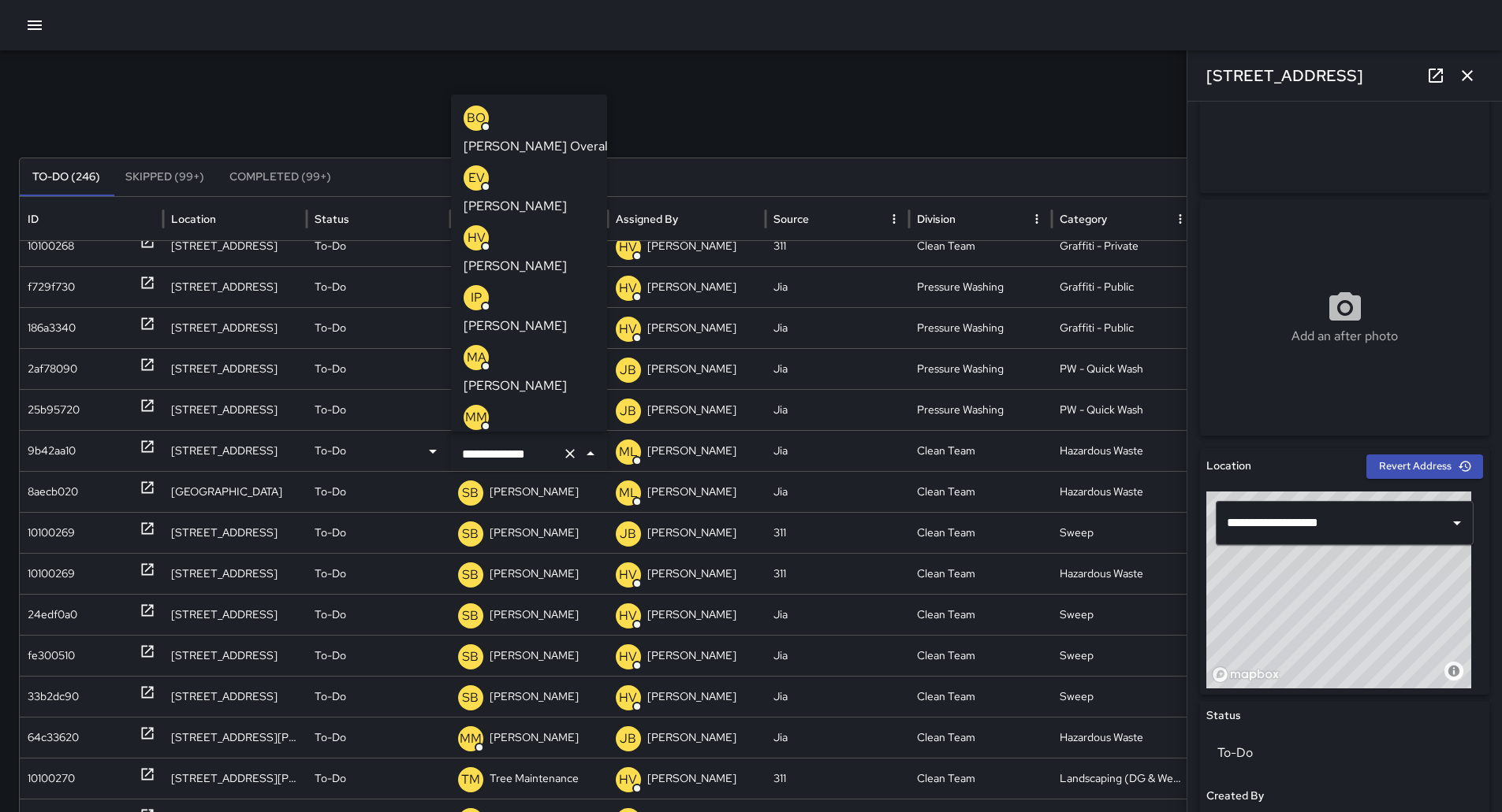
click at [530, 137] on p "[PERSON_NAME] Overall" at bounding box center [537, 146] width 148 height 19
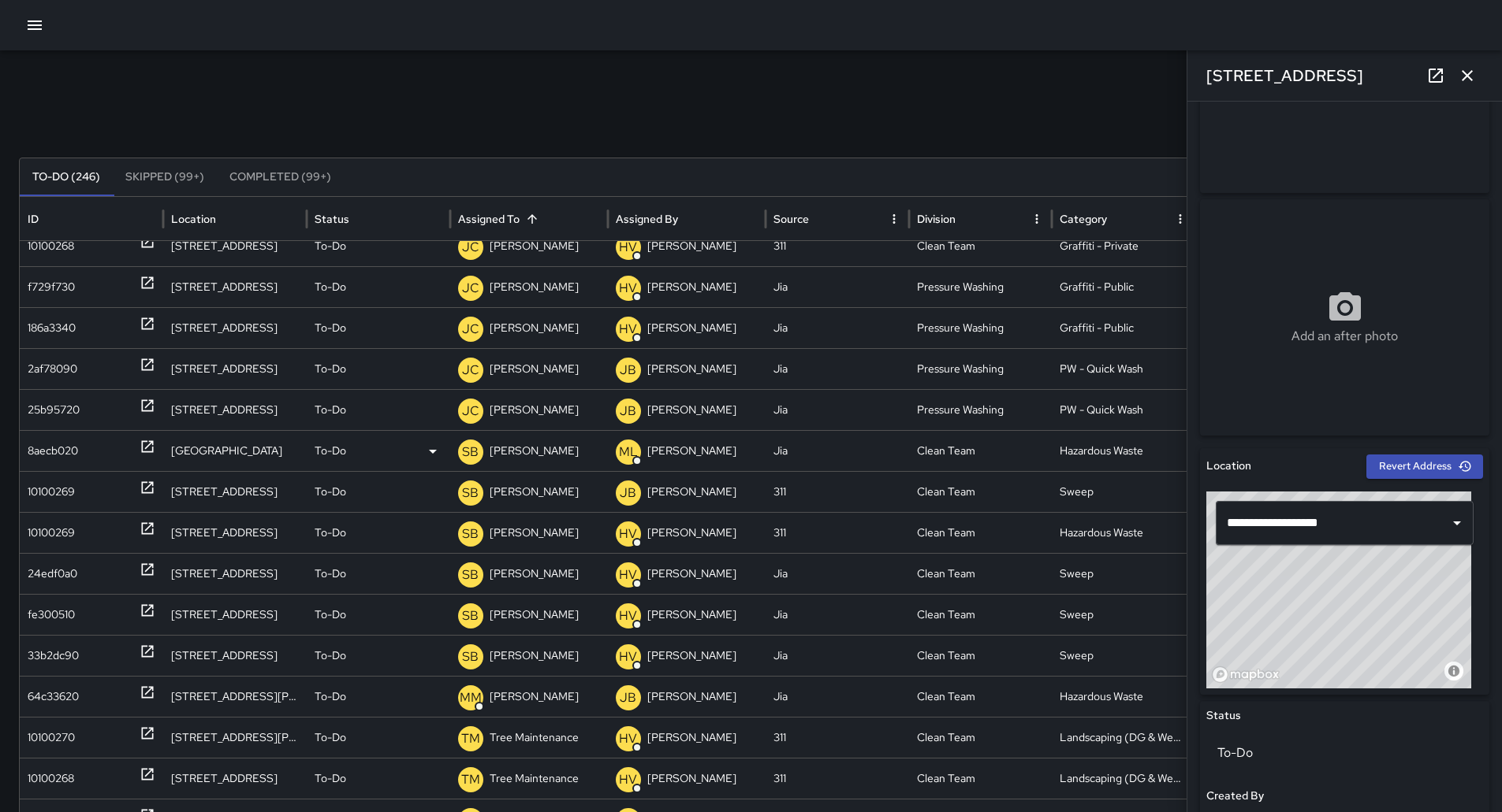
click at [544, 444] on p "[PERSON_NAME]" at bounding box center [533, 451] width 89 height 40
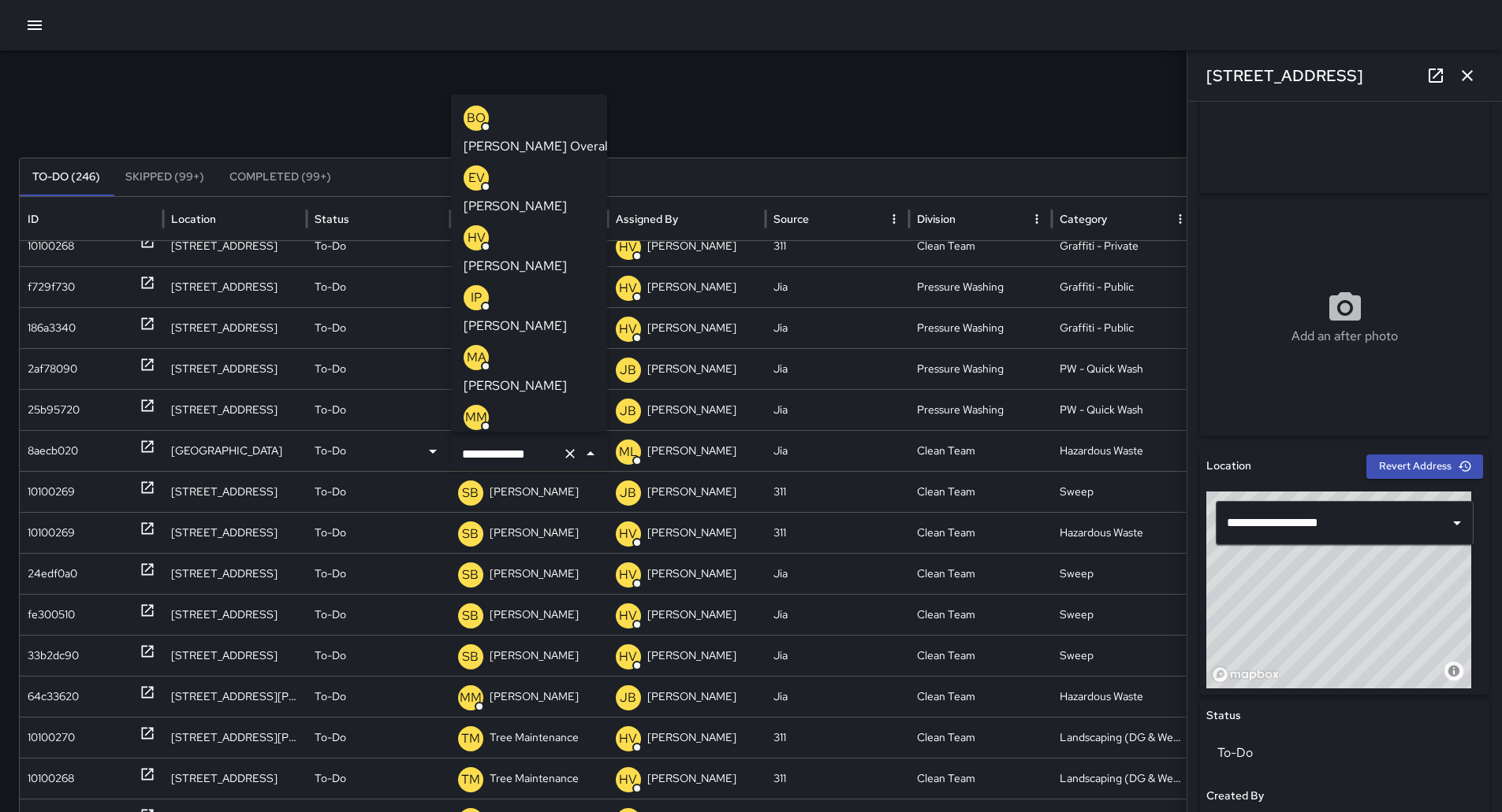
click at [533, 137] on p "[PERSON_NAME] Overall" at bounding box center [537, 146] width 148 height 19
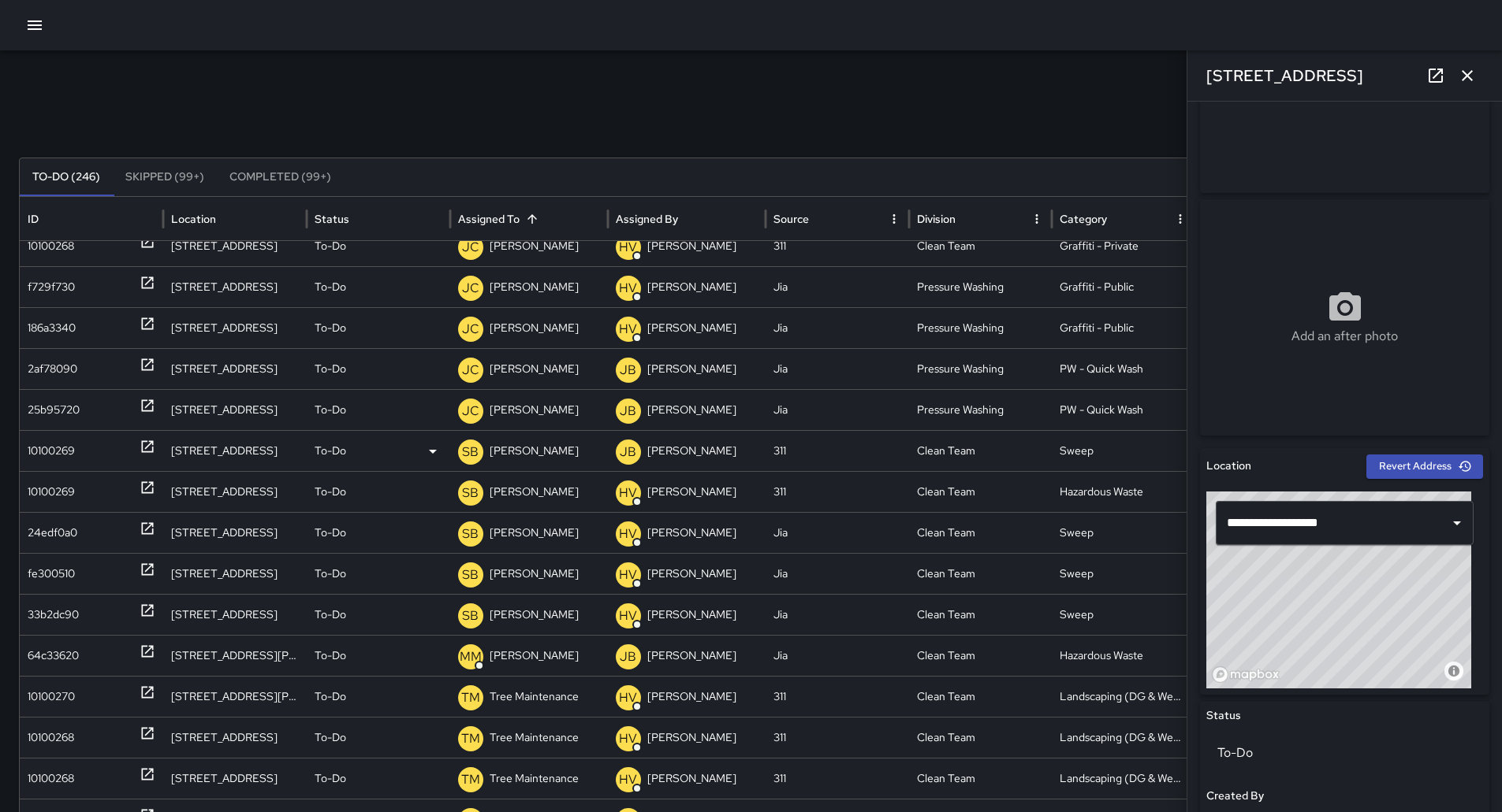
click at [550, 454] on p "[PERSON_NAME]" at bounding box center [533, 451] width 89 height 40
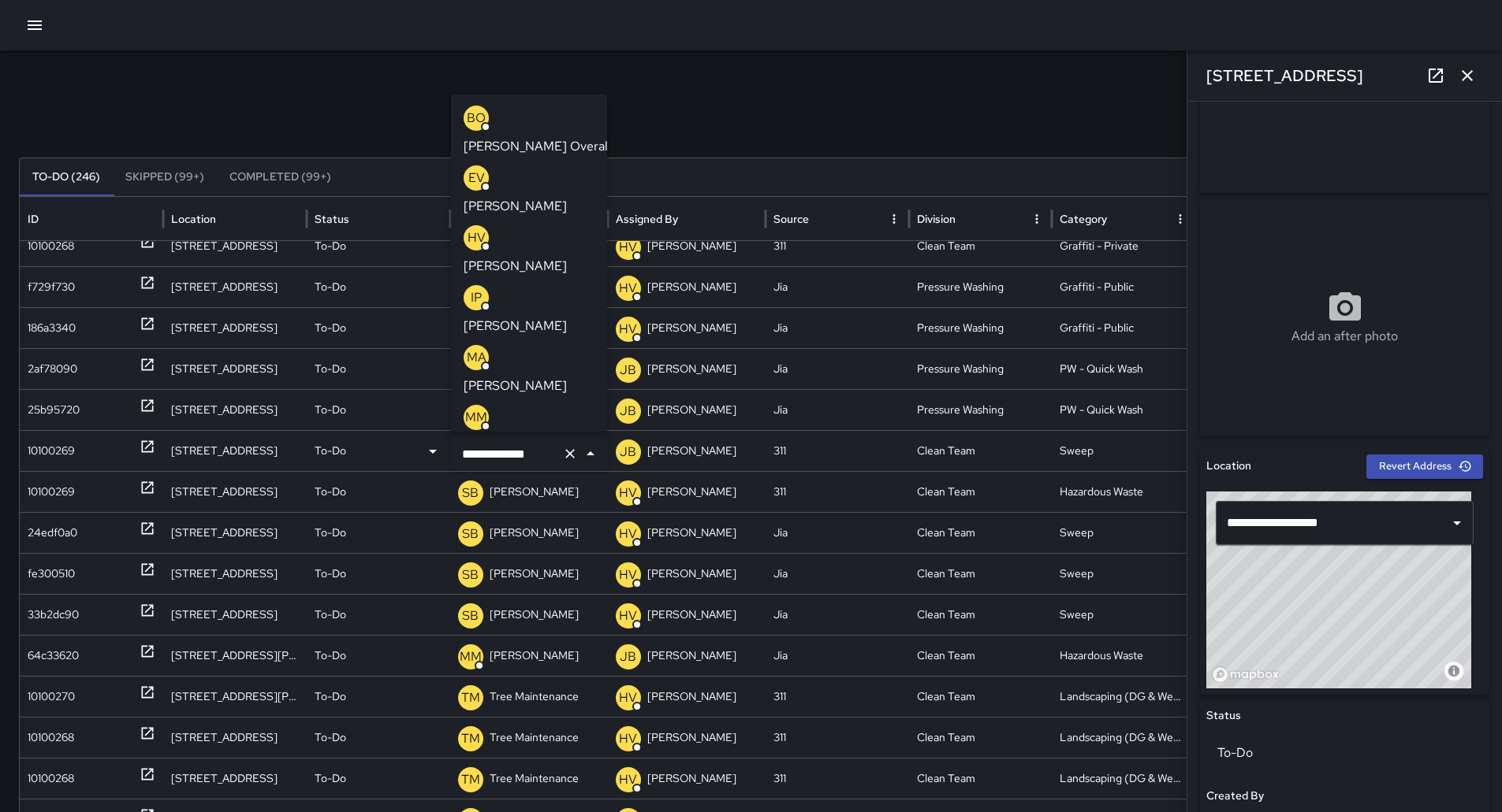
click at [516, 137] on p "[PERSON_NAME] Overall" at bounding box center [537, 146] width 148 height 19
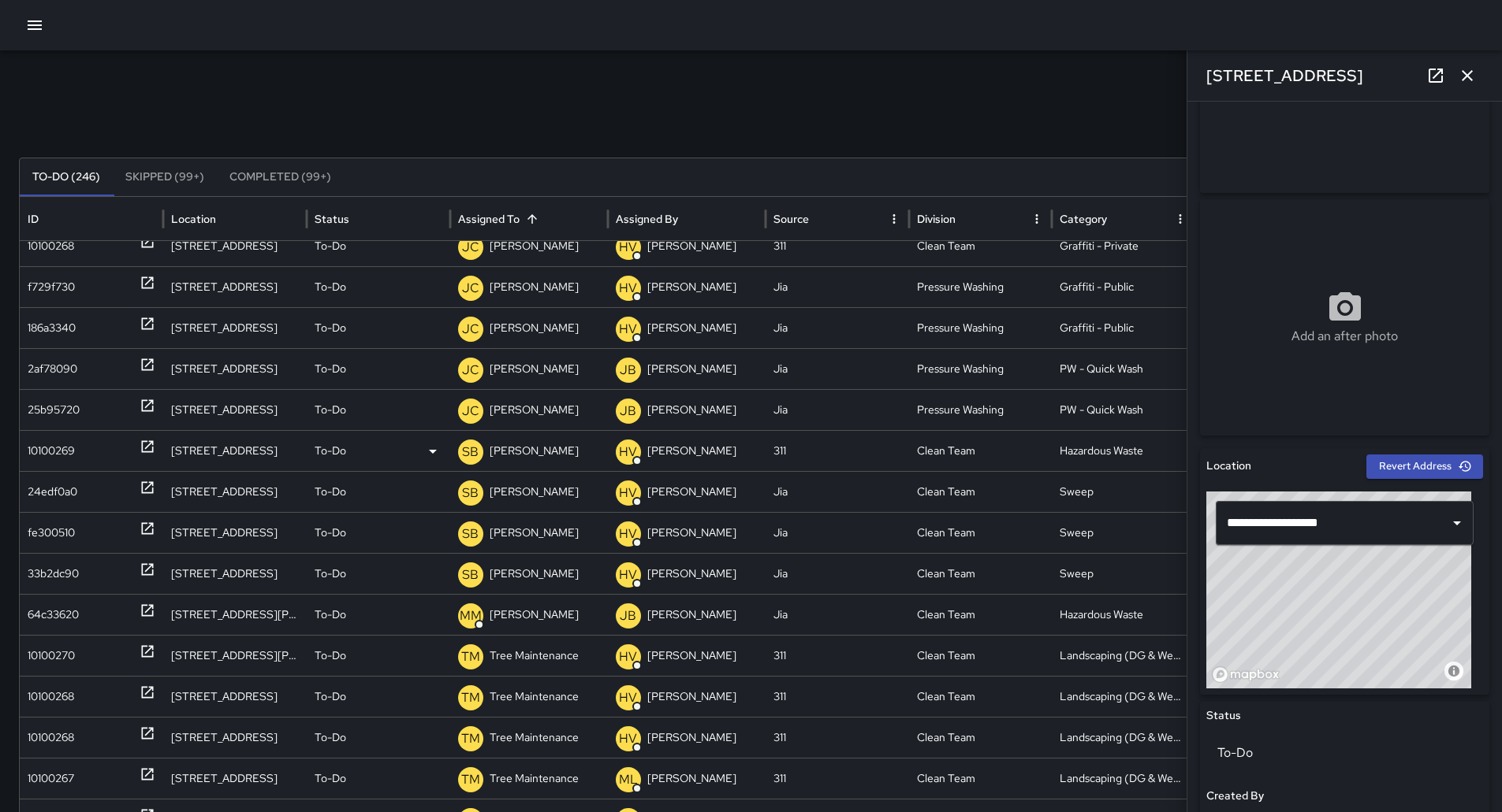
click at [526, 450] on p "[PERSON_NAME]" at bounding box center [533, 451] width 89 height 40
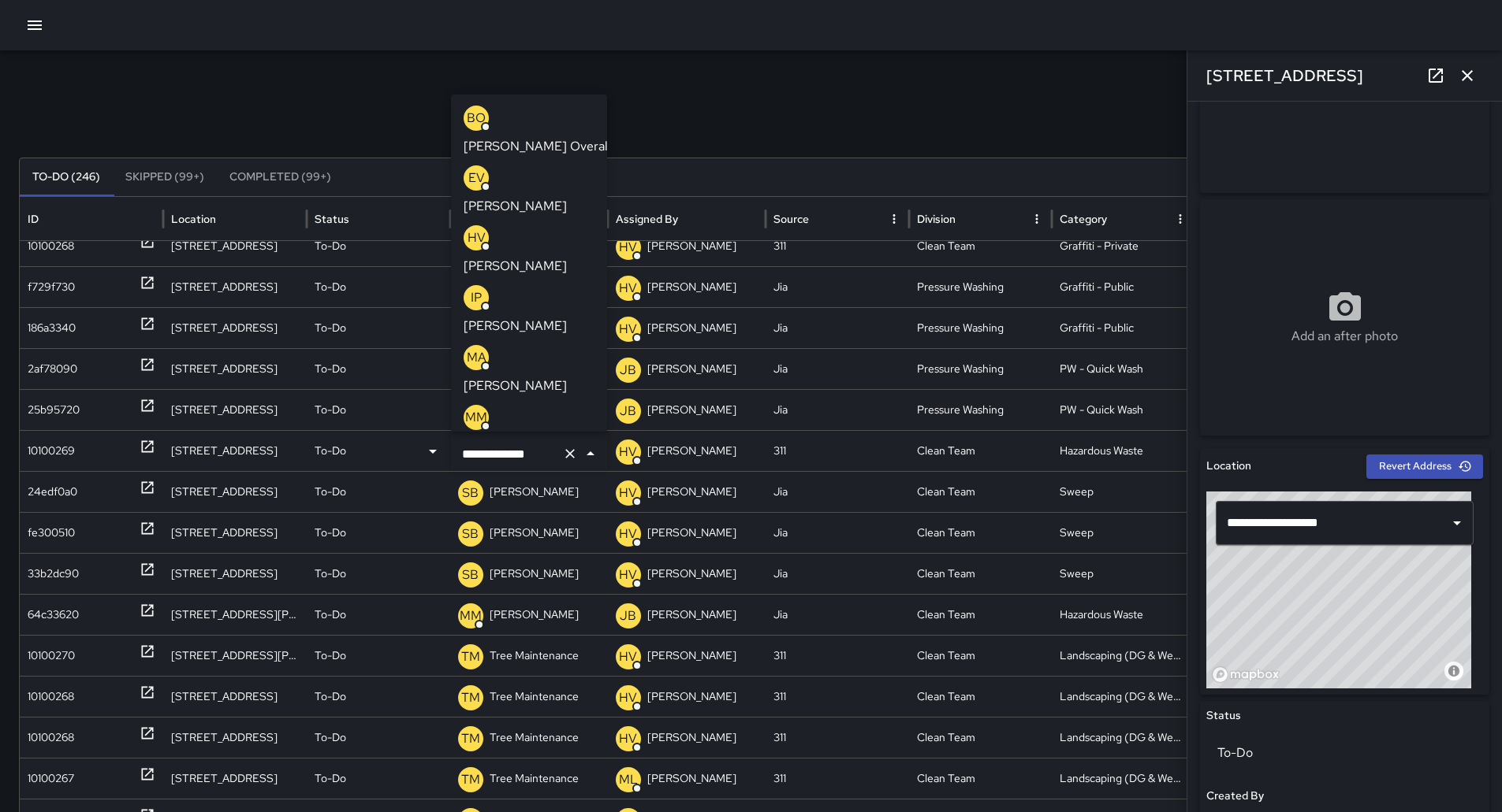
click at [535, 137] on p "[PERSON_NAME] Overall" at bounding box center [537, 146] width 148 height 19
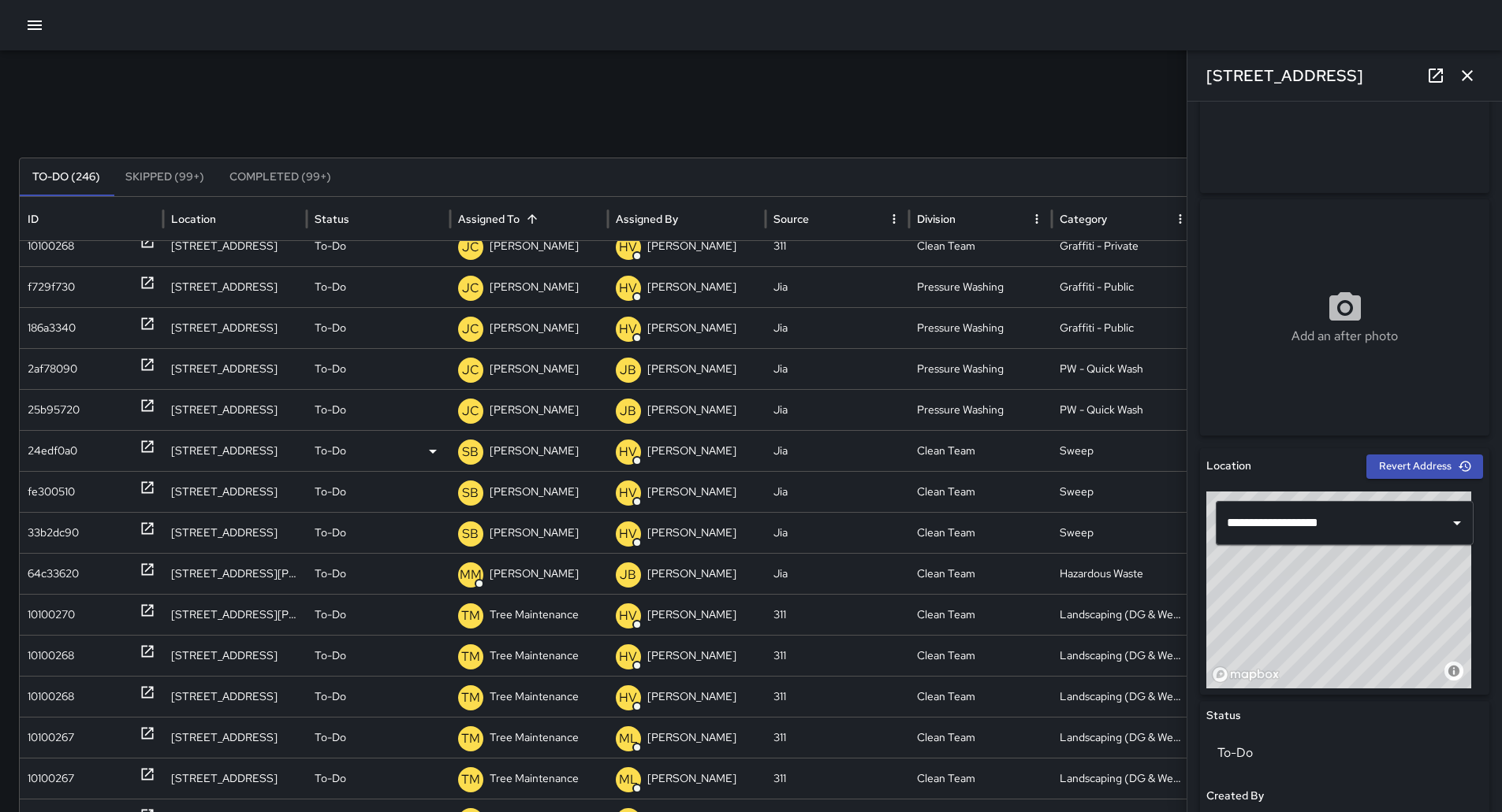
click at [531, 452] on p "[PERSON_NAME]" at bounding box center [533, 451] width 89 height 40
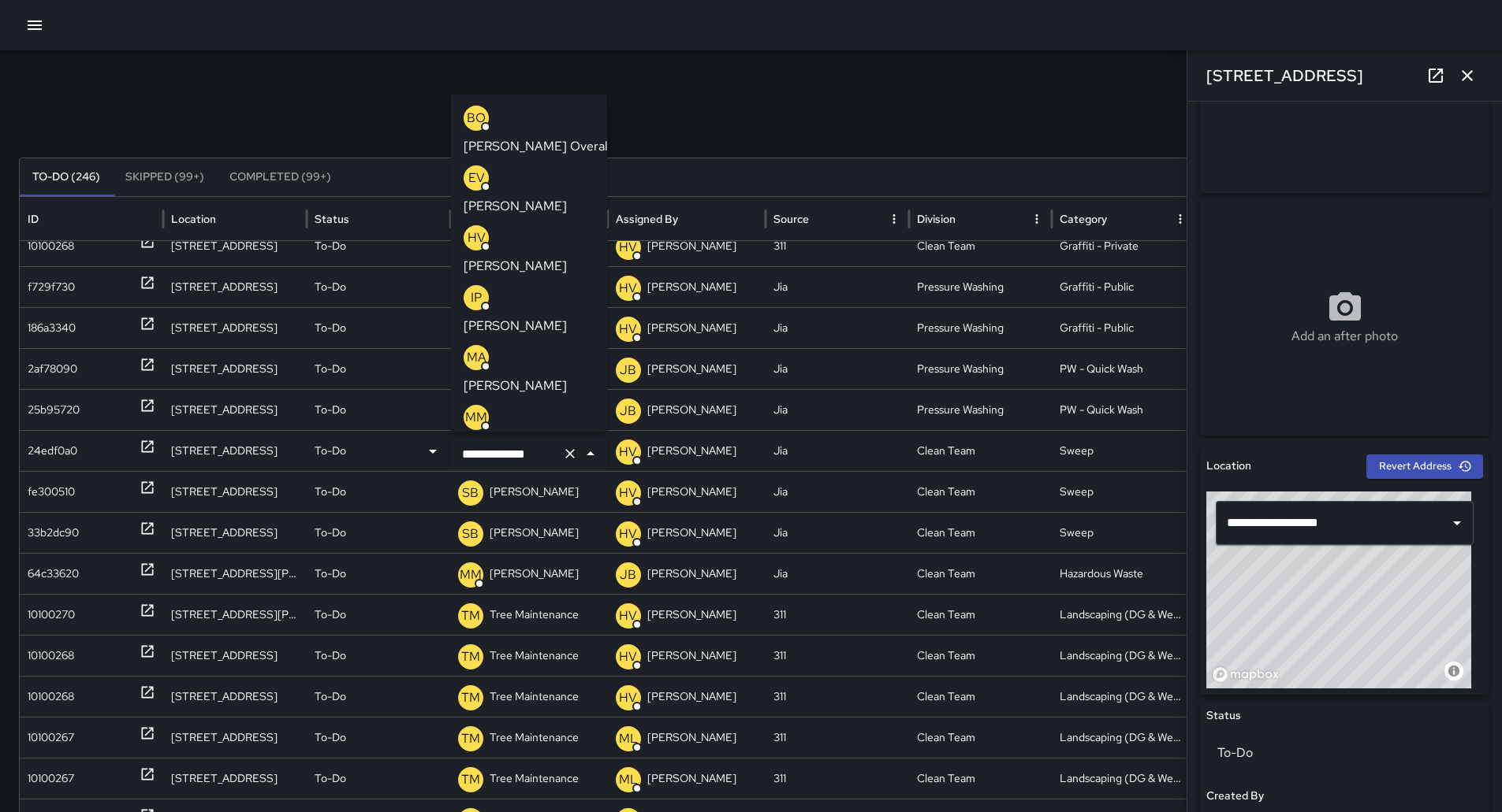
click at [517, 137] on p "[PERSON_NAME] Overall" at bounding box center [537, 146] width 148 height 19
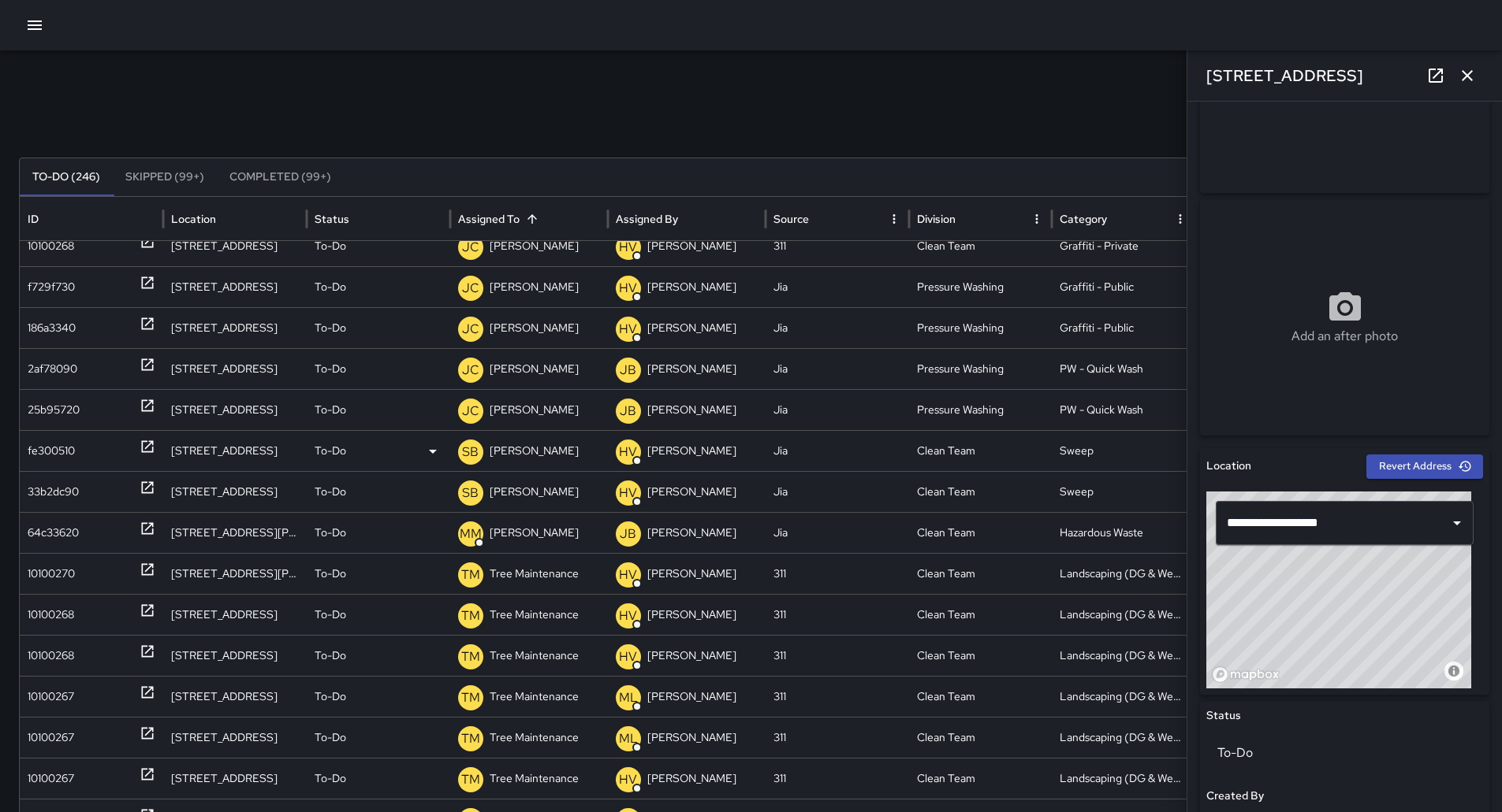
click at [530, 454] on p "[PERSON_NAME]" at bounding box center [533, 451] width 89 height 40
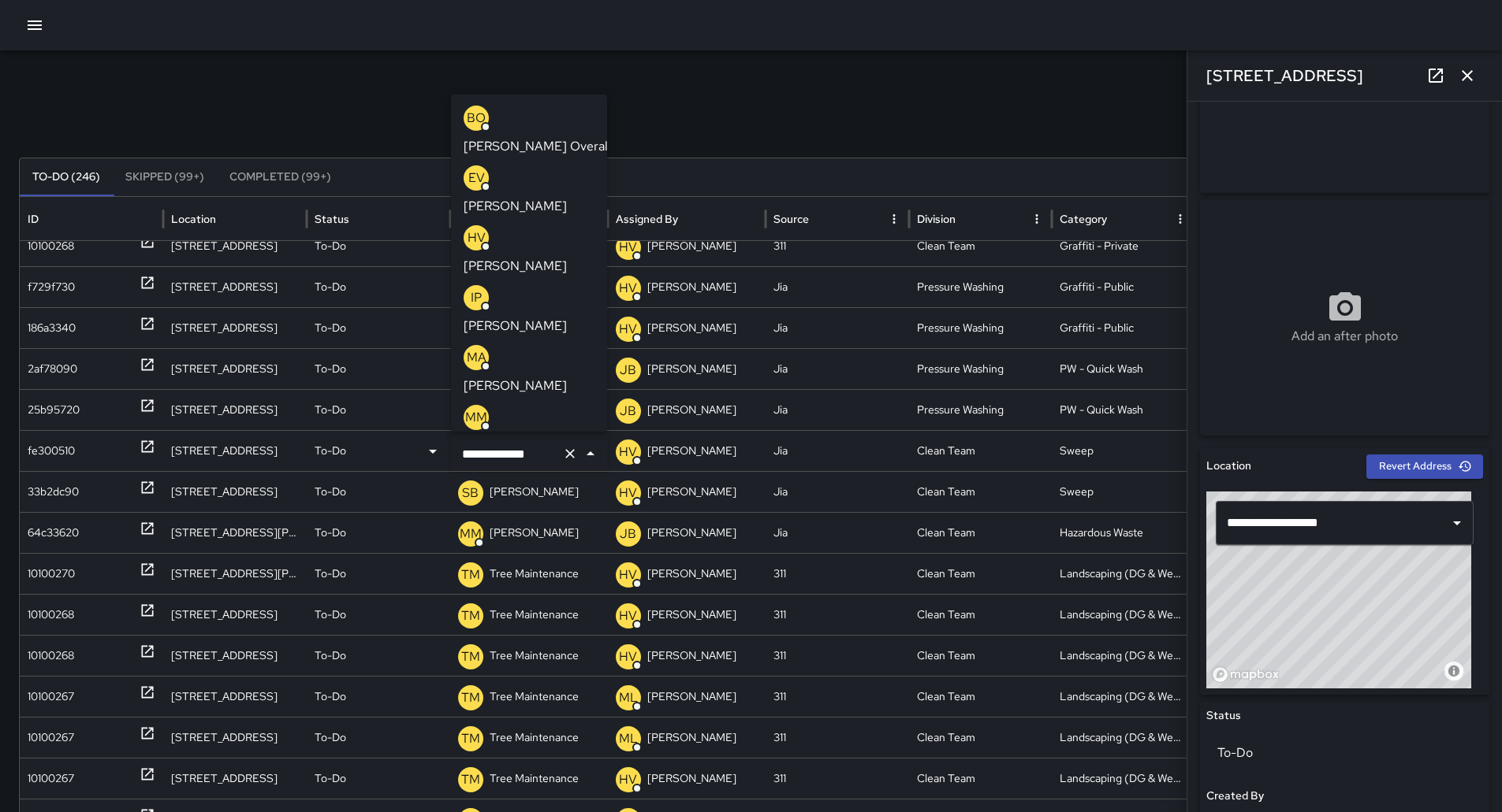
click at [526, 137] on p "[PERSON_NAME] Overall" at bounding box center [537, 146] width 148 height 19
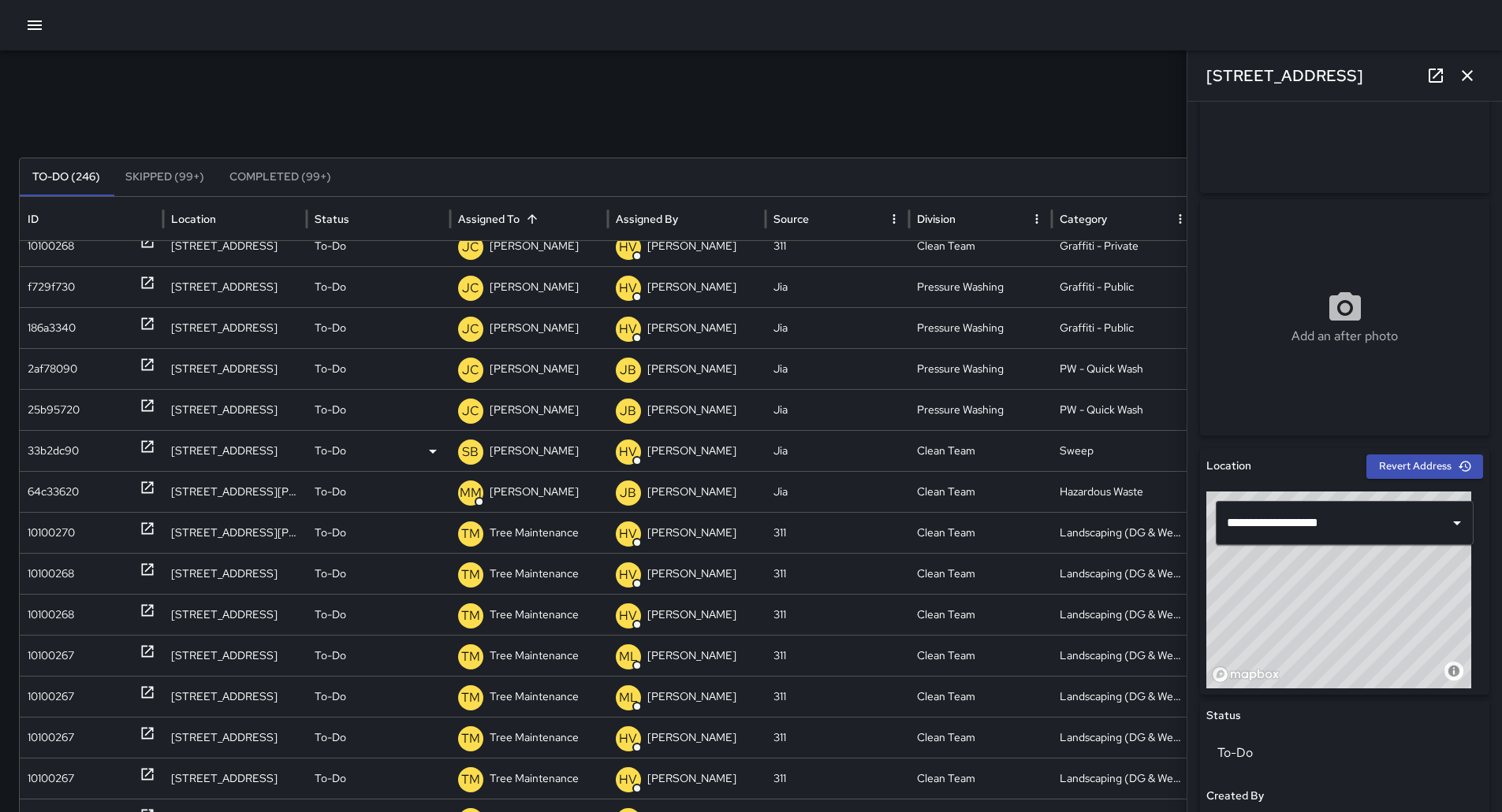
click at [543, 455] on p "[PERSON_NAME]" at bounding box center [533, 451] width 89 height 40
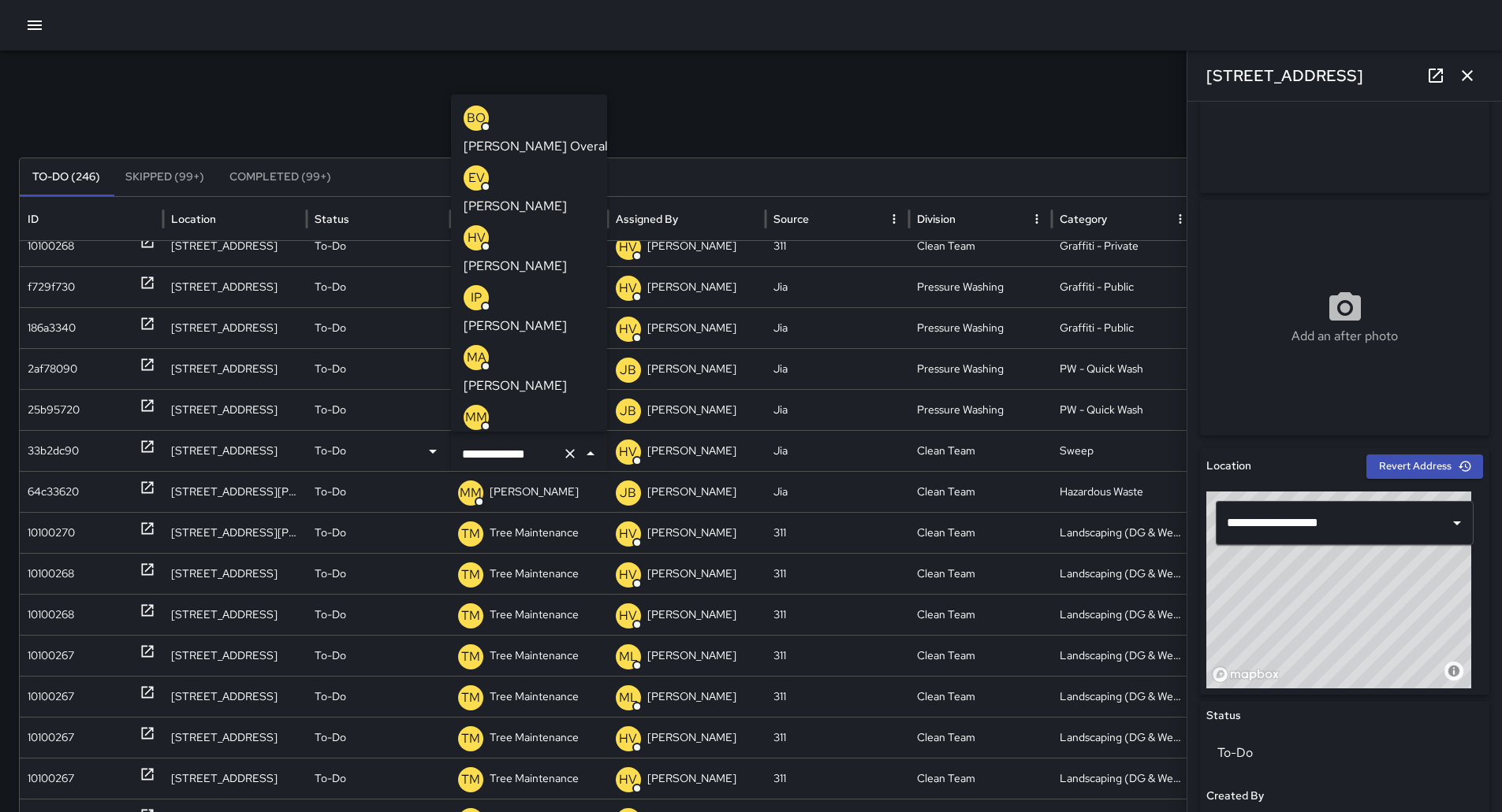
click at [533, 137] on p "[PERSON_NAME] Overall" at bounding box center [537, 146] width 148 height 19
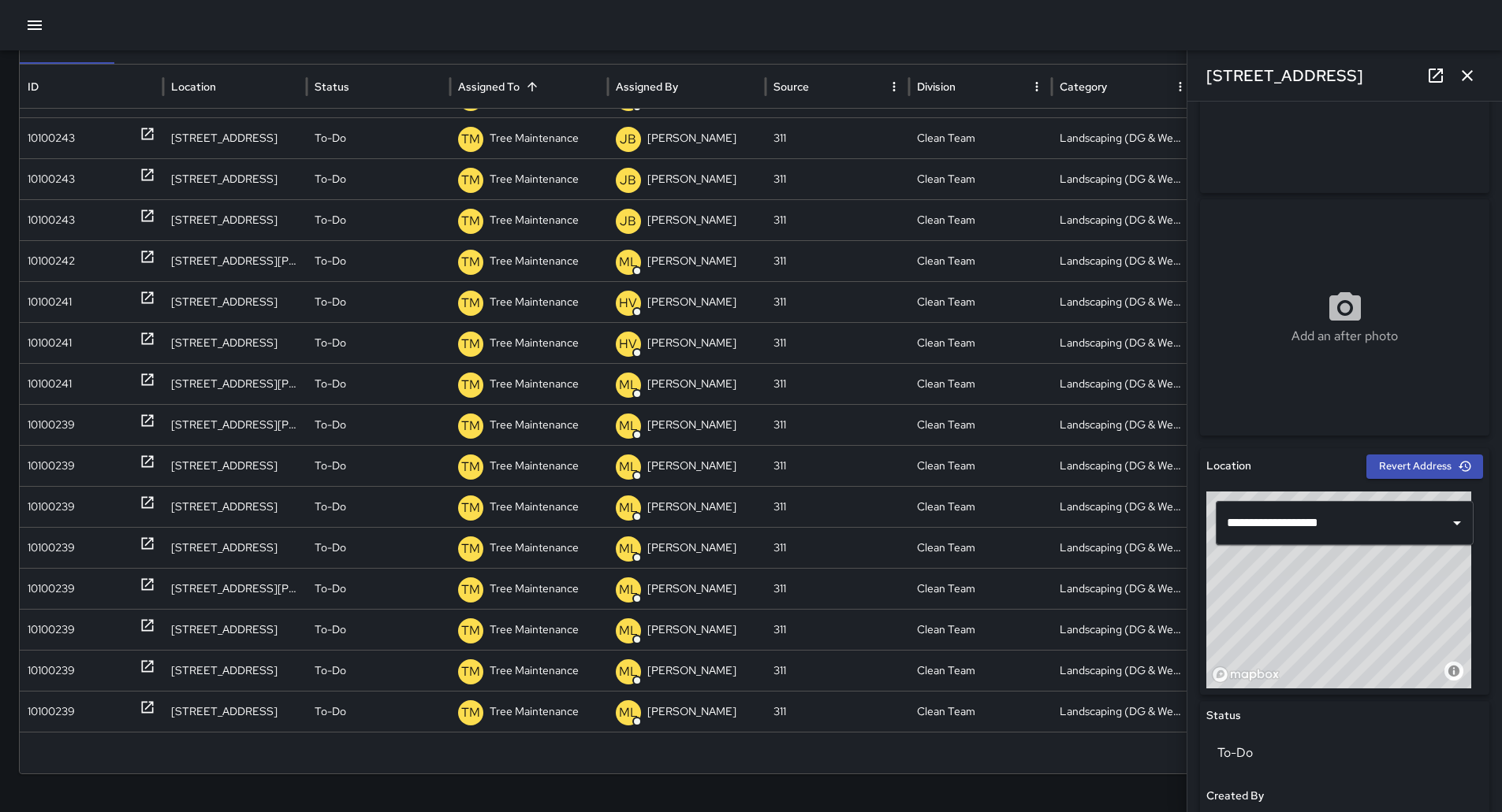
click at [1460, 78] on icon "button" at bounding box center [1466, 75] width 19 height 19
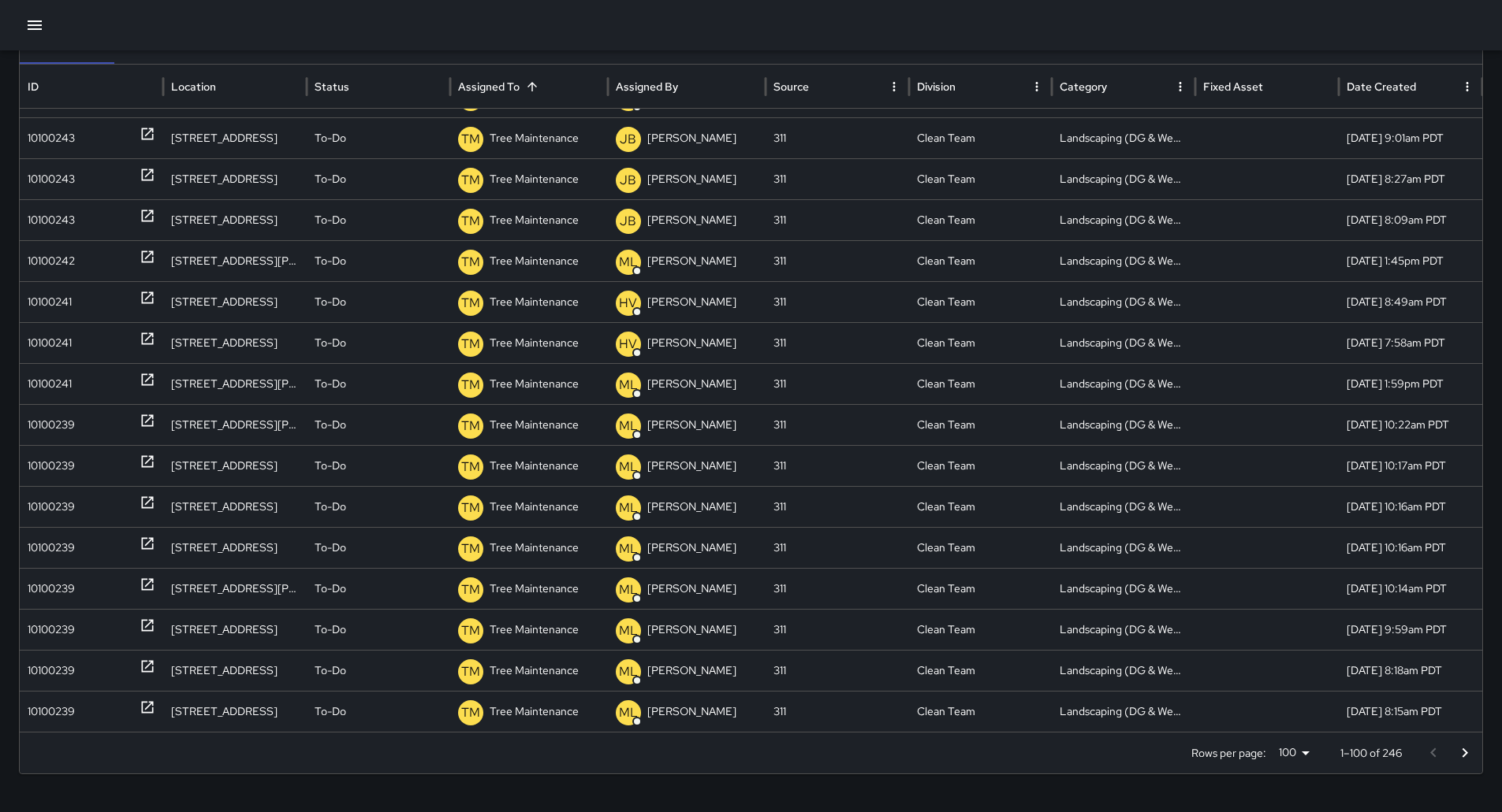
click at [1474, 752] on icon "Go to next page" at bounding box center [1464, 753] width 19 height 19
click at [1472, 744] on icon "Go to next page" at bounding box center [1464, 753] width 19 height 19
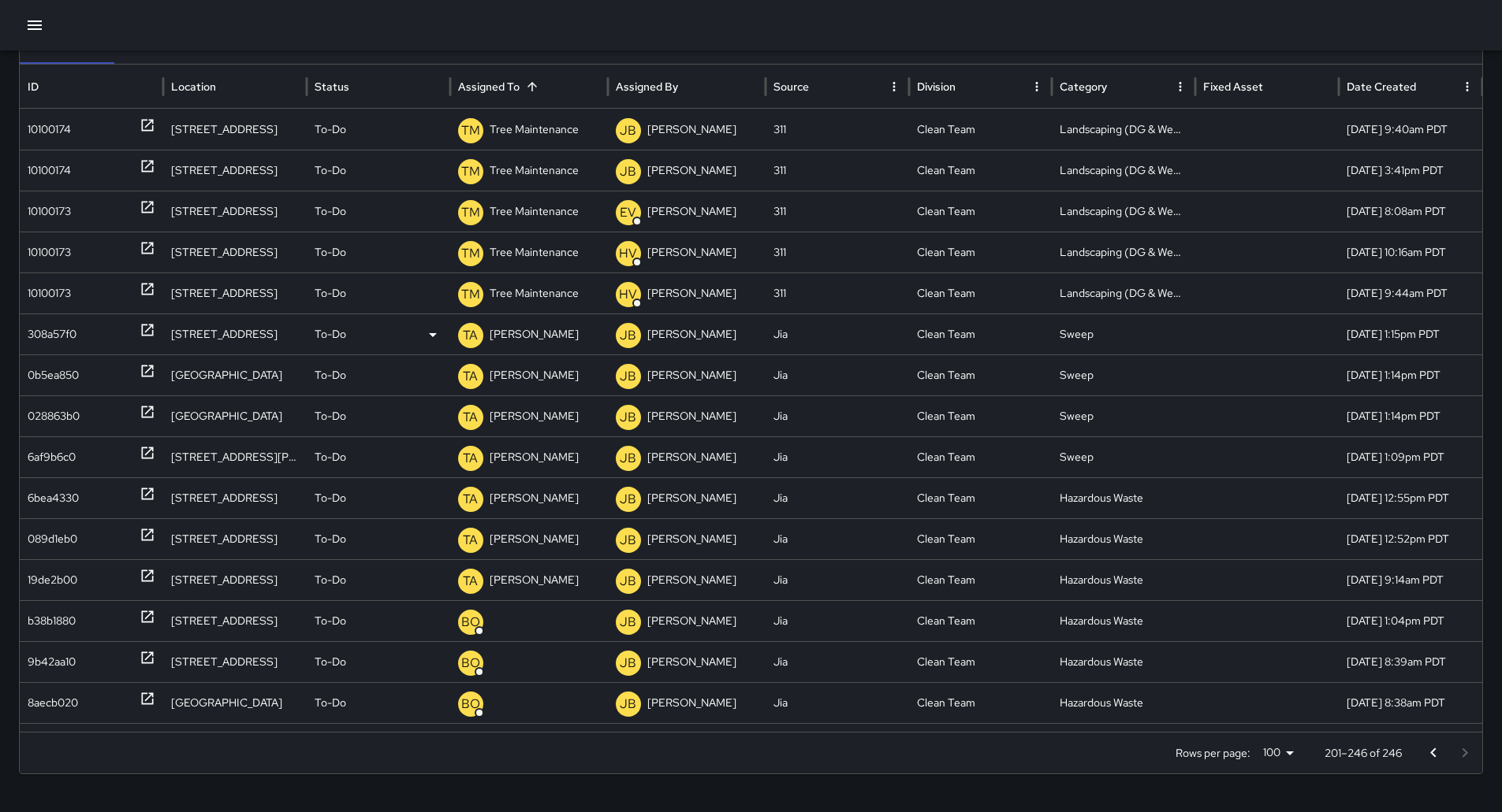
click at [36, 350] on div "308a57f0" at bounding box center [52, 335] width 49 height 40
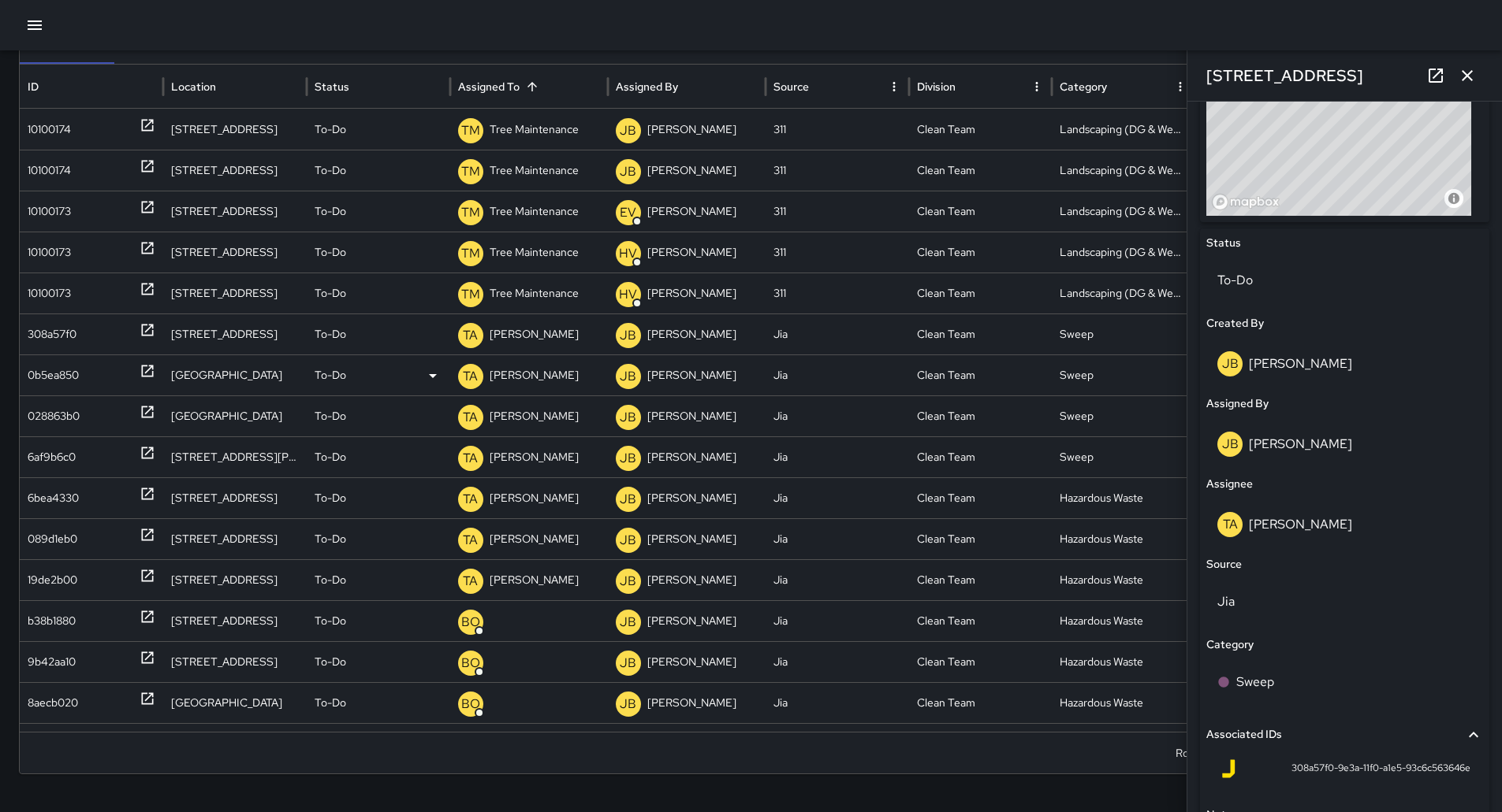
click at [25, 364] on div "0b5ea850" at bounding box center [92, 375] width 144 height 41
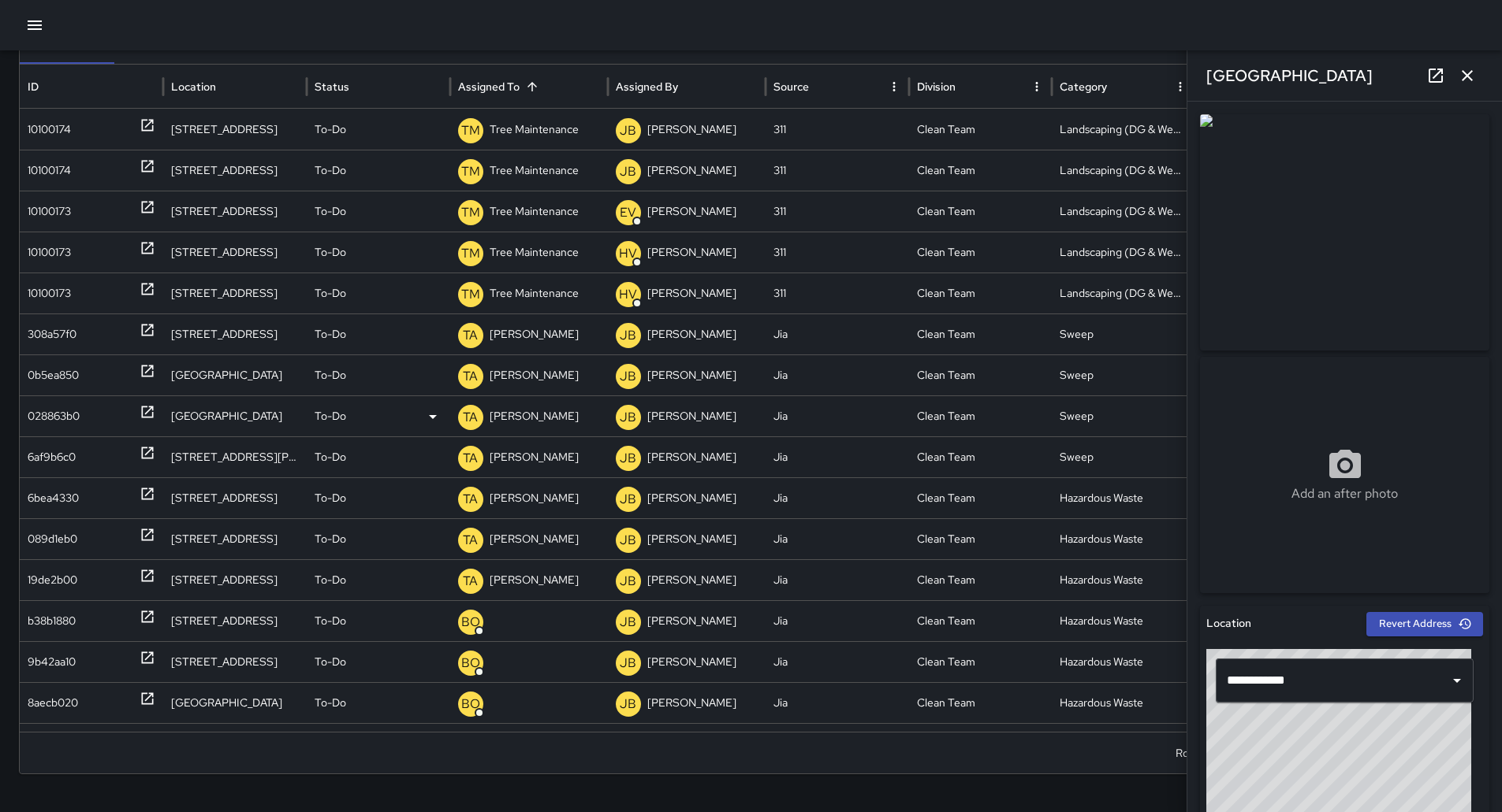
click at [64, 402] on div "028863b0" at bounding box center [54, 416] width 52 height 40
click at [71, 457] on div "6af9b6c0" at bounding box center [52, 457] width 48 height 40
click at [76, 512] on div "6bea4330" at bounding box center [53, 498] width 51 height 40
click at [81, 552] on div "089d1eb0" at bounding box center [92, 539] width 128 height 40
click at [83, 589] on div "19de2b00" at bounding box center [92, 580] width 128 height 40
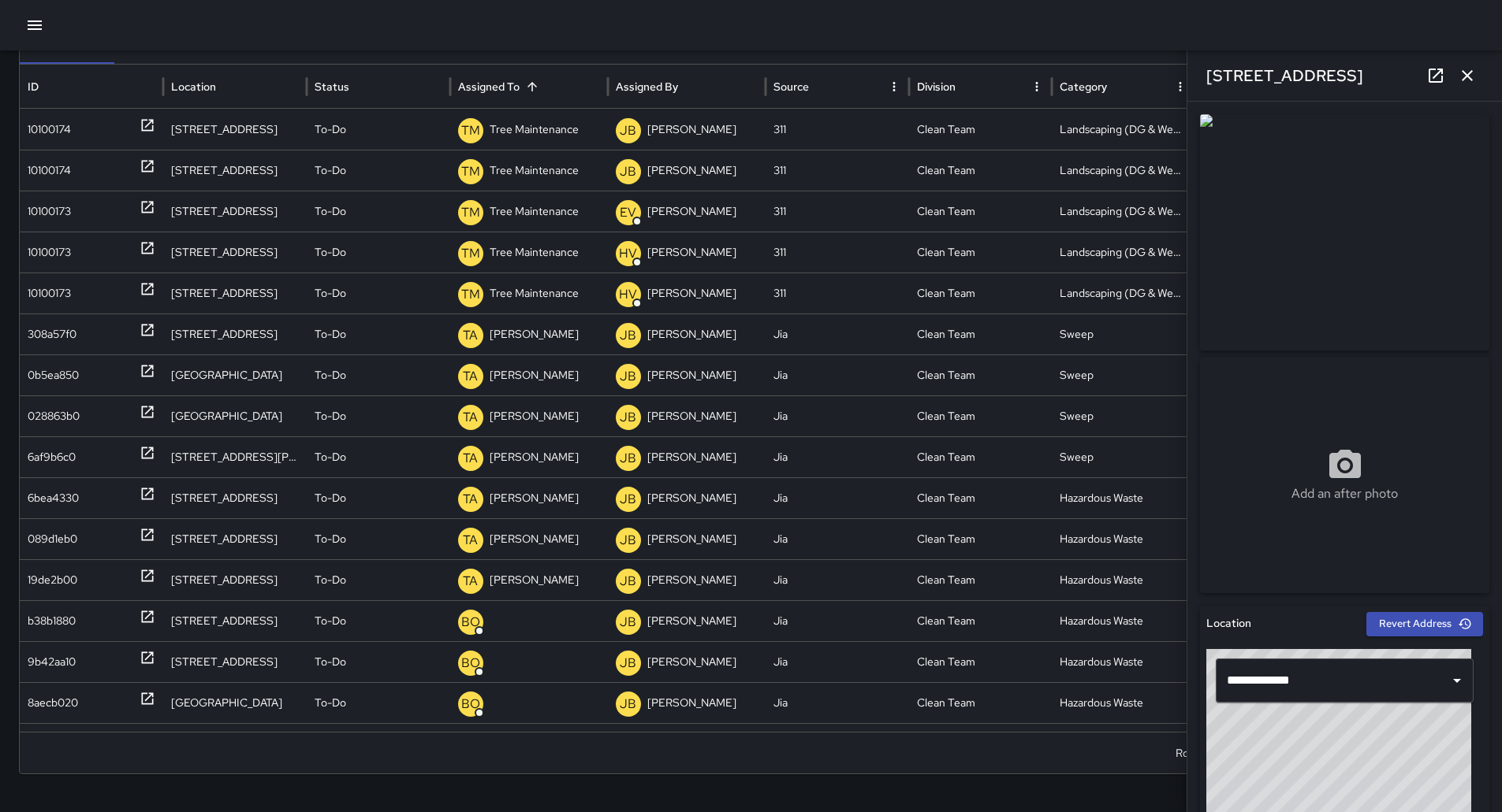
click at [40, 32] on icon "button" at bounding box center [34, 25] width 19 height 19
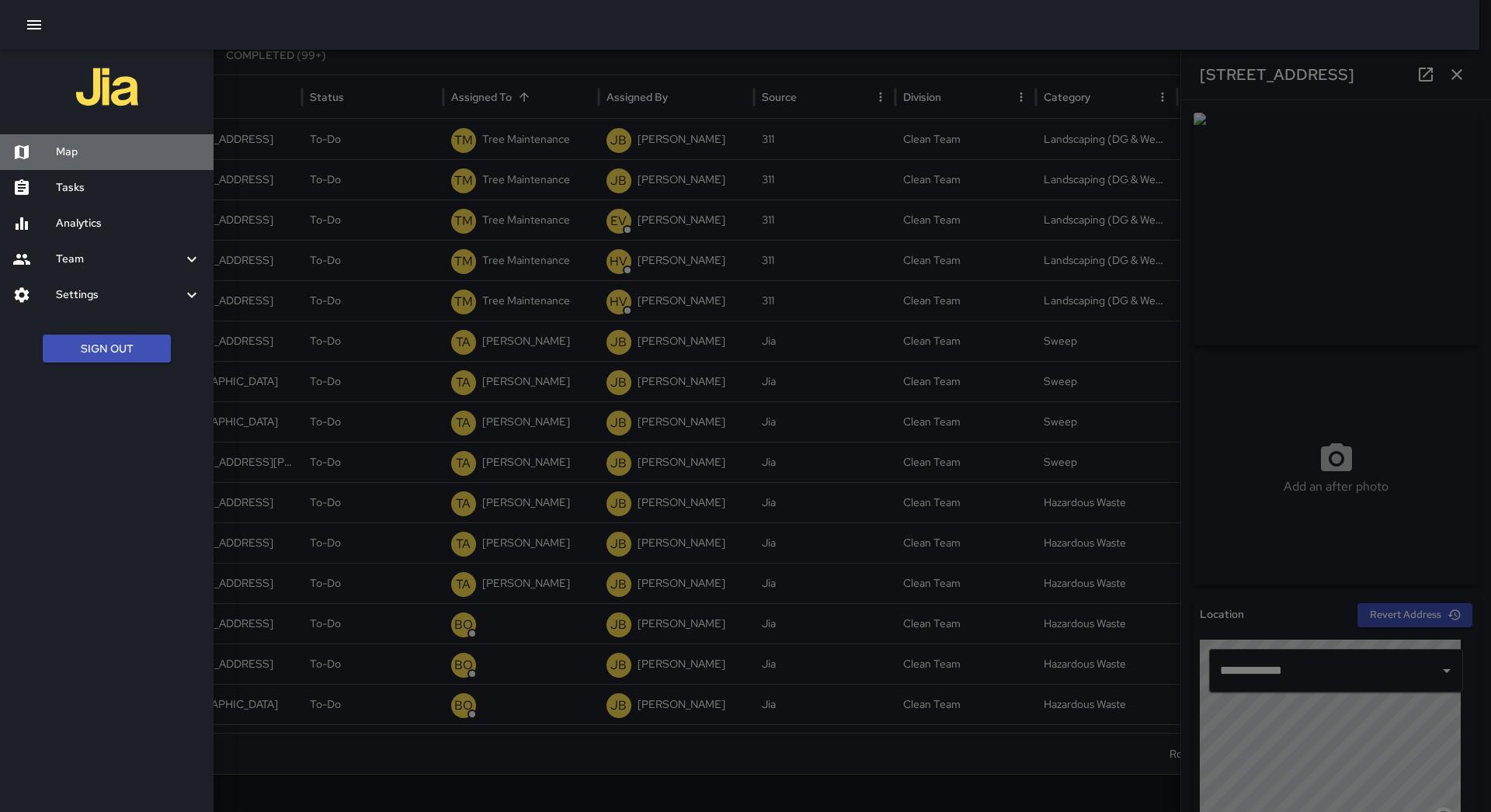
click at [80, 141] on div "Map" at bounding box center [106, 152] width 213 height 35
